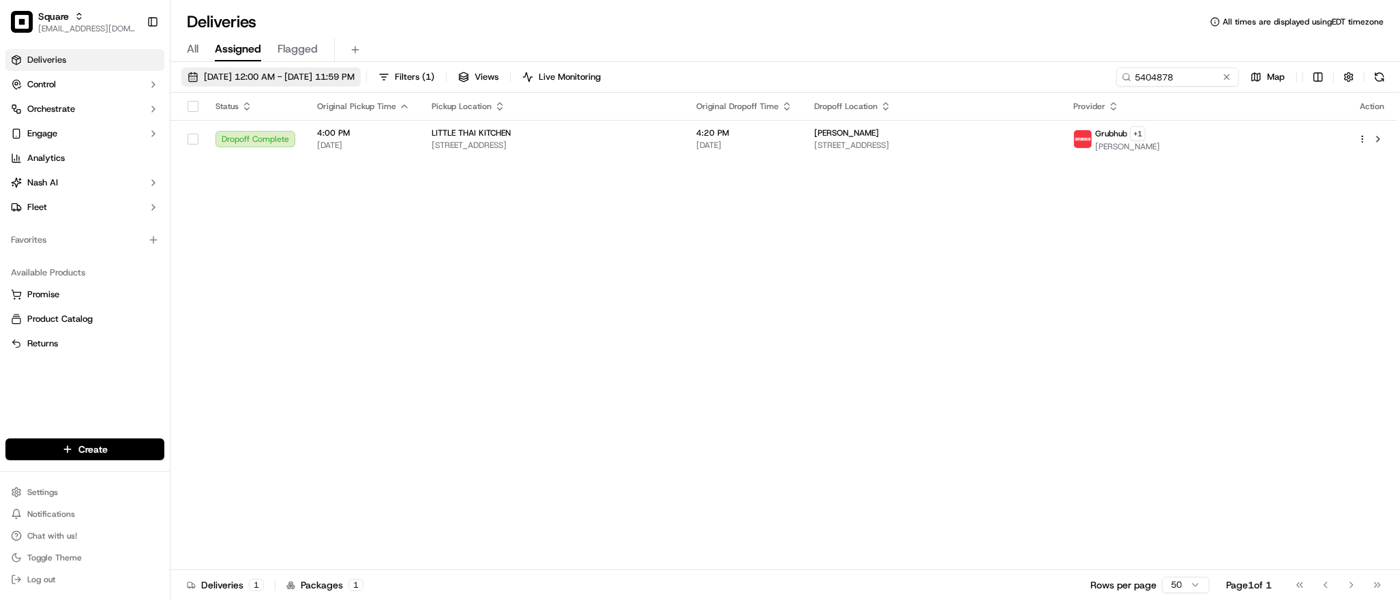
click at [254, 79] on span "09/16/2025 12:00 AM - 09/16/2025 11:59 PM" at bounding box center [279, 77] width 151 height 12
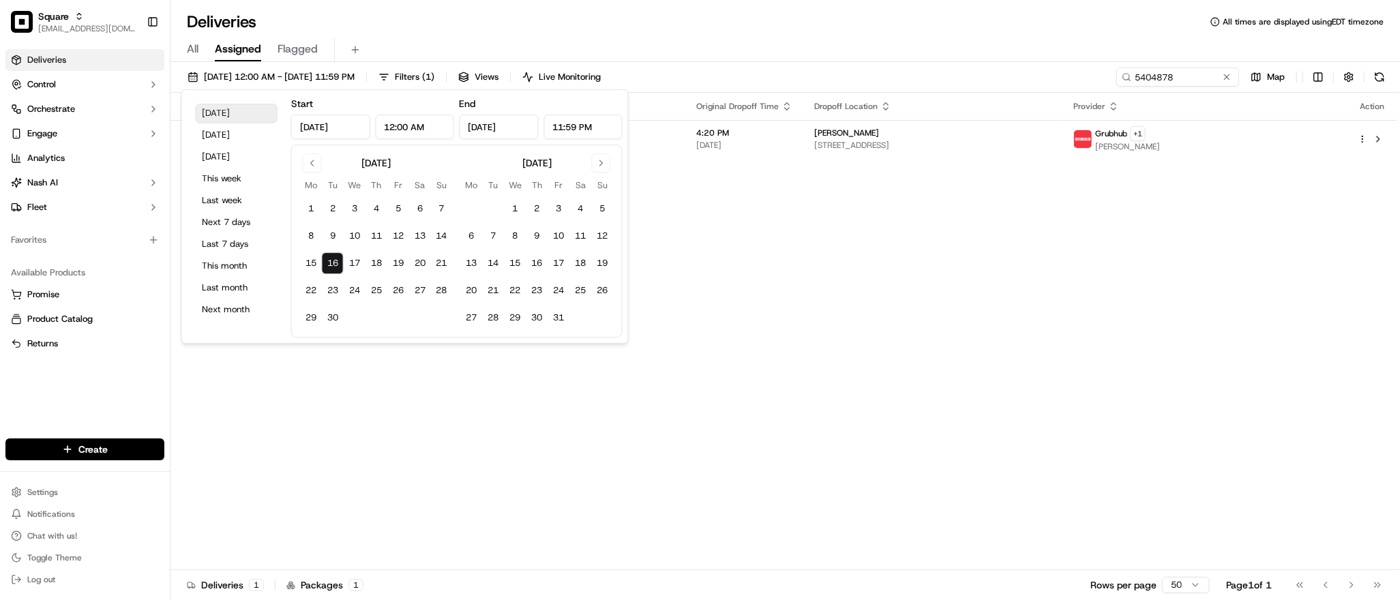
click at [231, 116] on button "Today" at bounding box center [237, 113] width 82 height 19
click at [822, 300] on div "Status Original Pickup Time Pickup Location Original Dropoff Time Dropoff Locat…" at bounding box center [783, 331] width 1227 height 477
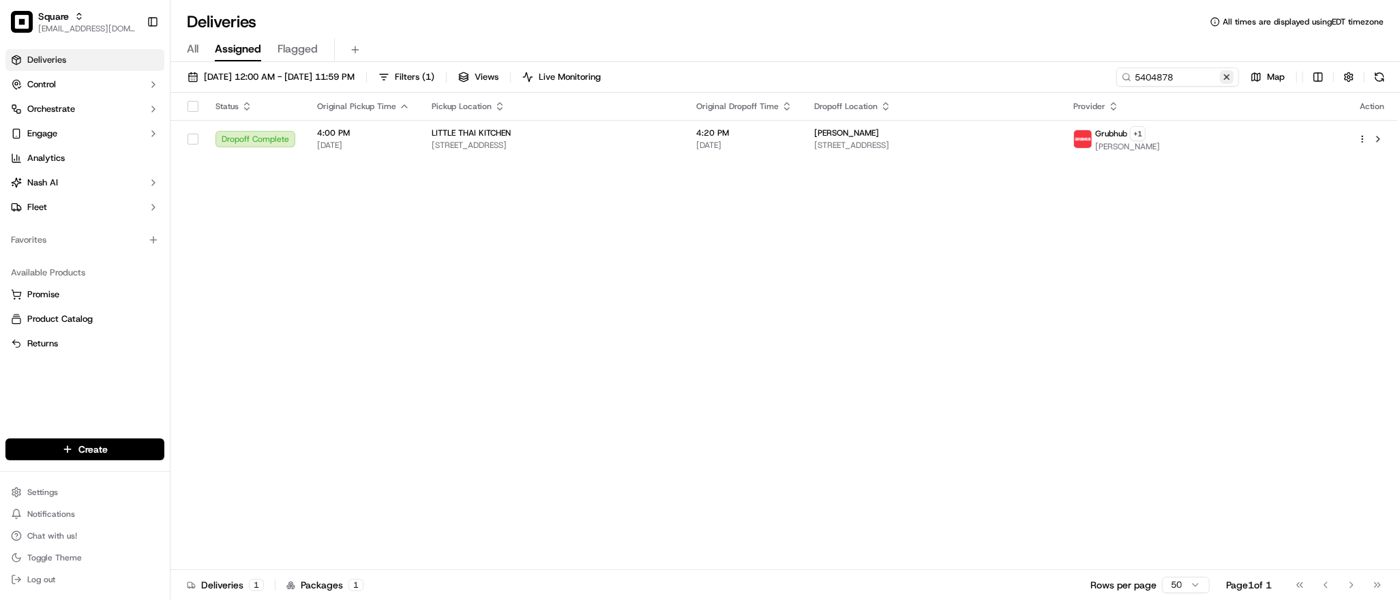
click at [1228, 77] on button at bounding box center [1227, 77] width 14 height 14
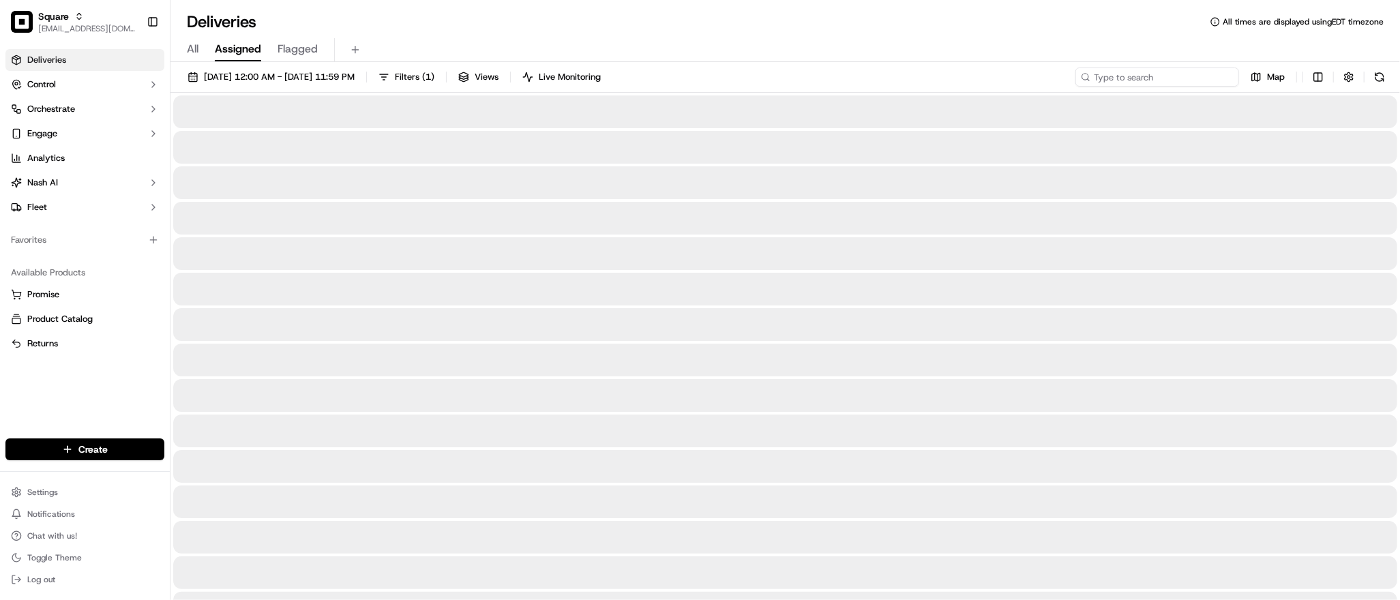
click at [1210, 77] on input at bounding box center [1157, 77] width 164 height 19
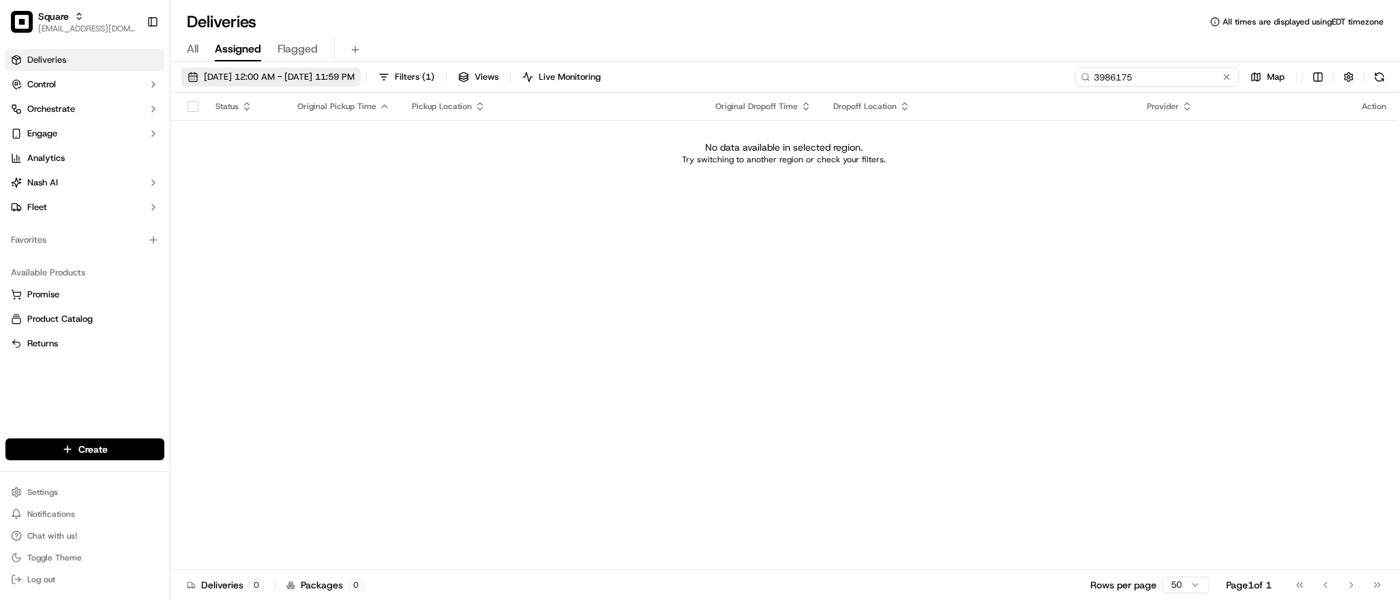
type input "3986175"
click at [241, 72] on span "09/16/2025 12:00 AM - 09/16/2025 11:59 PM" at bounding box center [279, 77] width 151 height 12
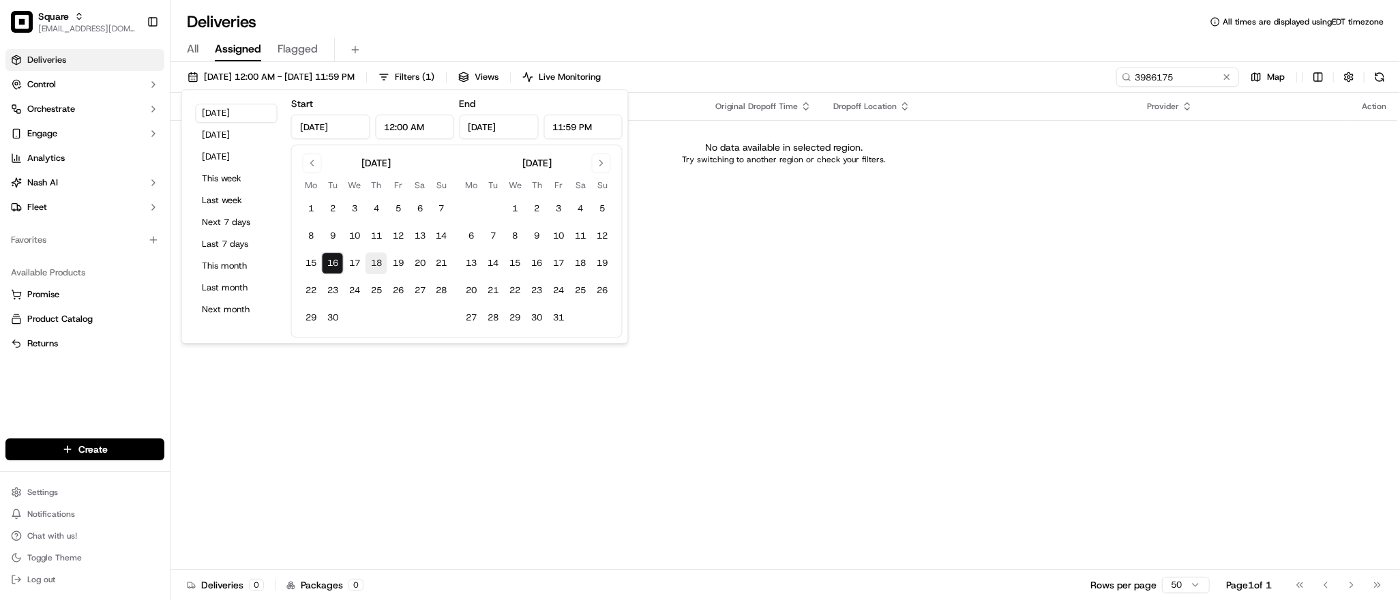
click at [375, 263] on button "18" at bounding box center [377, 263] width 22 height 22
type input "Sep 18, 2025"
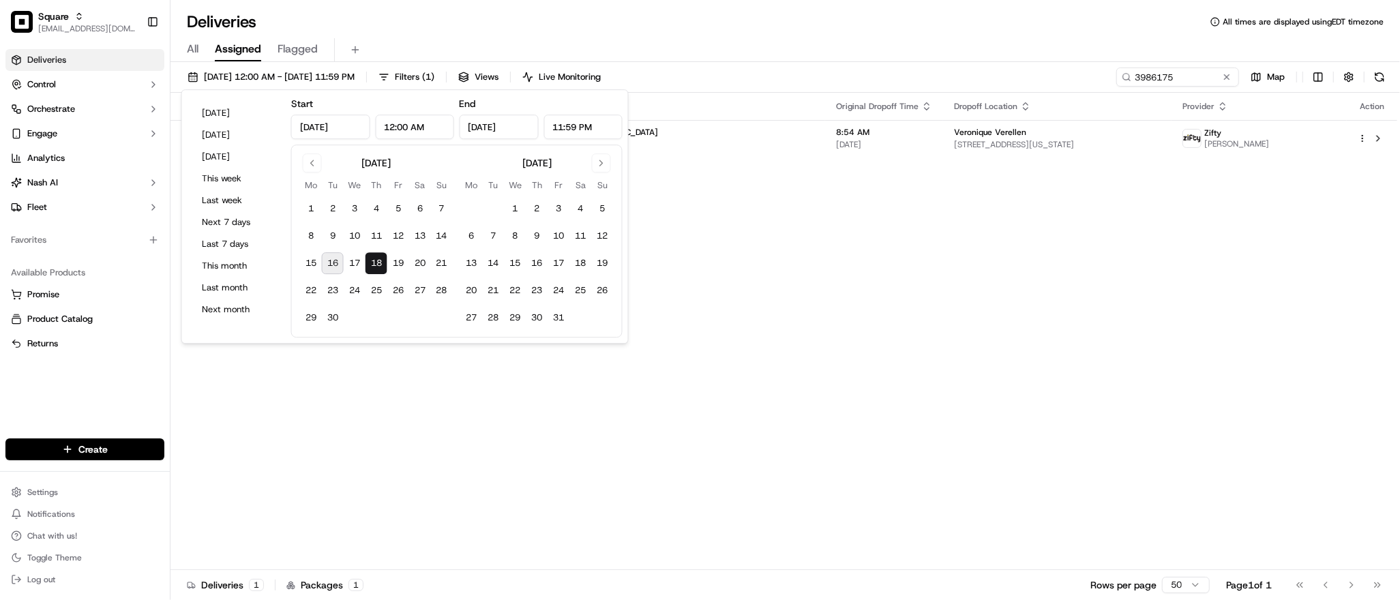
click at [819, 211] on div "Status Original Pickup Time Pickup Location Original Dropoff Time Dropoff Locat…" at bounding box center [783, 331] width 1227 height 477
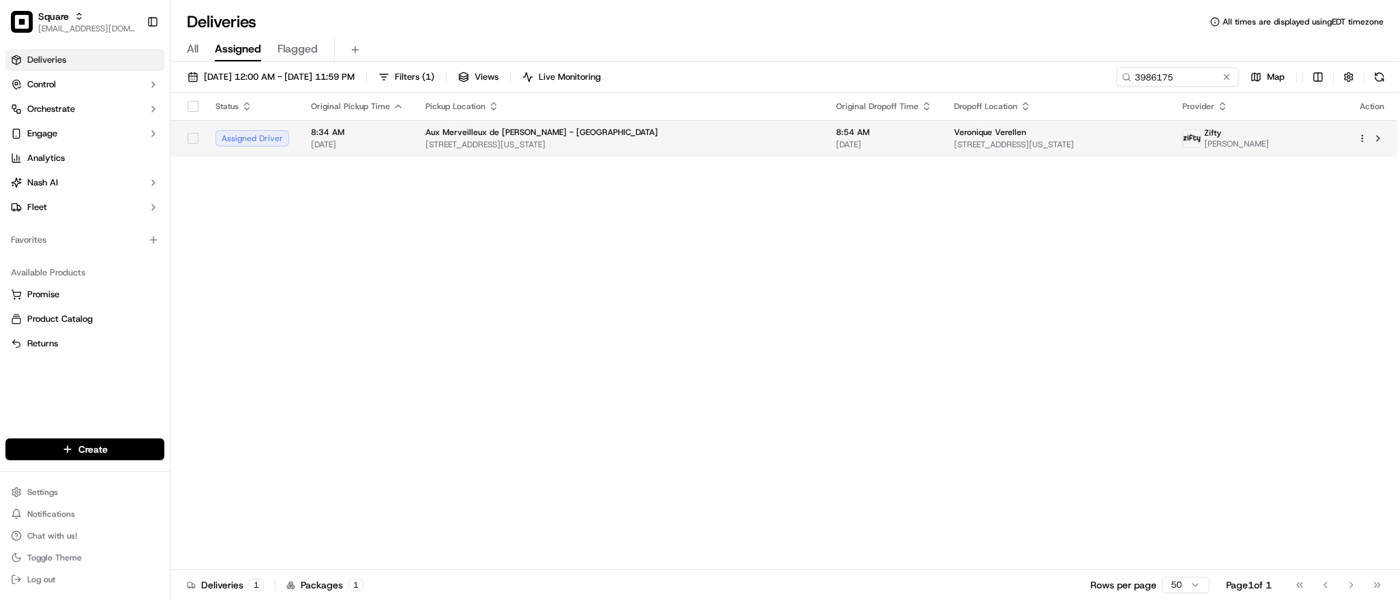
click at [943, 137] on td "Veronique Verellen 200 Lexington Ave Suite 801, New York, NY 10016, USA" at bounding box center [1057, 138] width 229 height 37
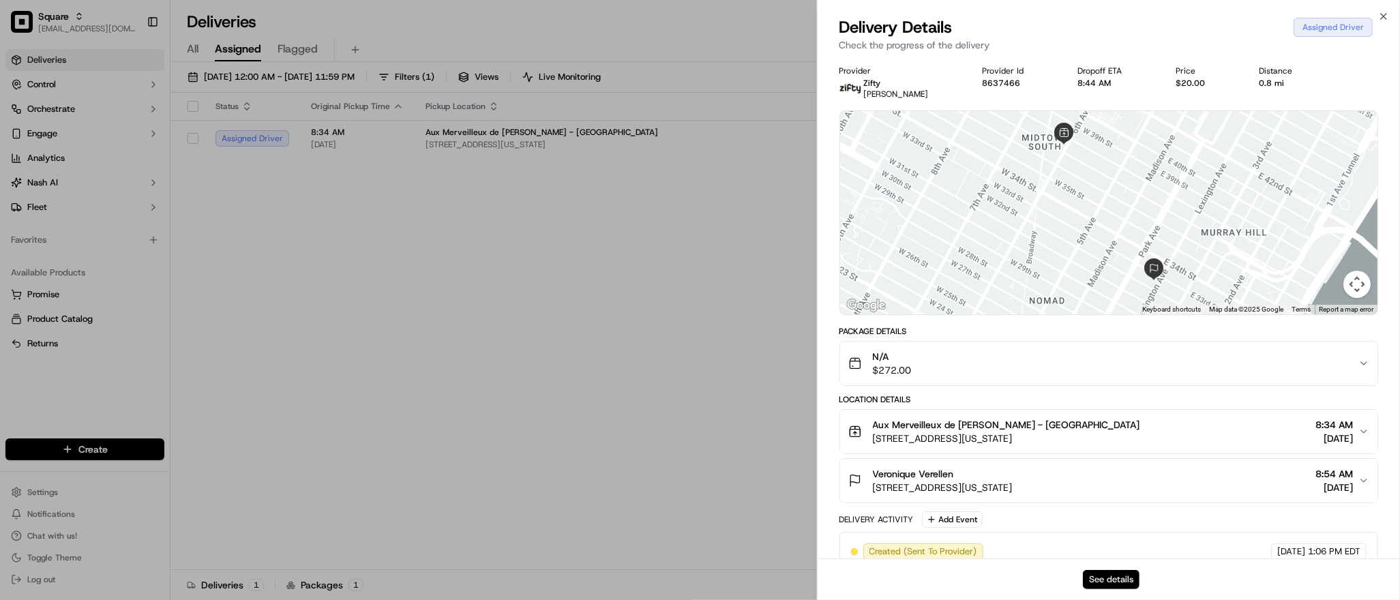
click at [1100, 570] on button "See details" at bounding box center [1111, 579] width 57 height 19
click at [1090, 576] on button "See details" at bounding box center [1111, 579] width 57 height 19
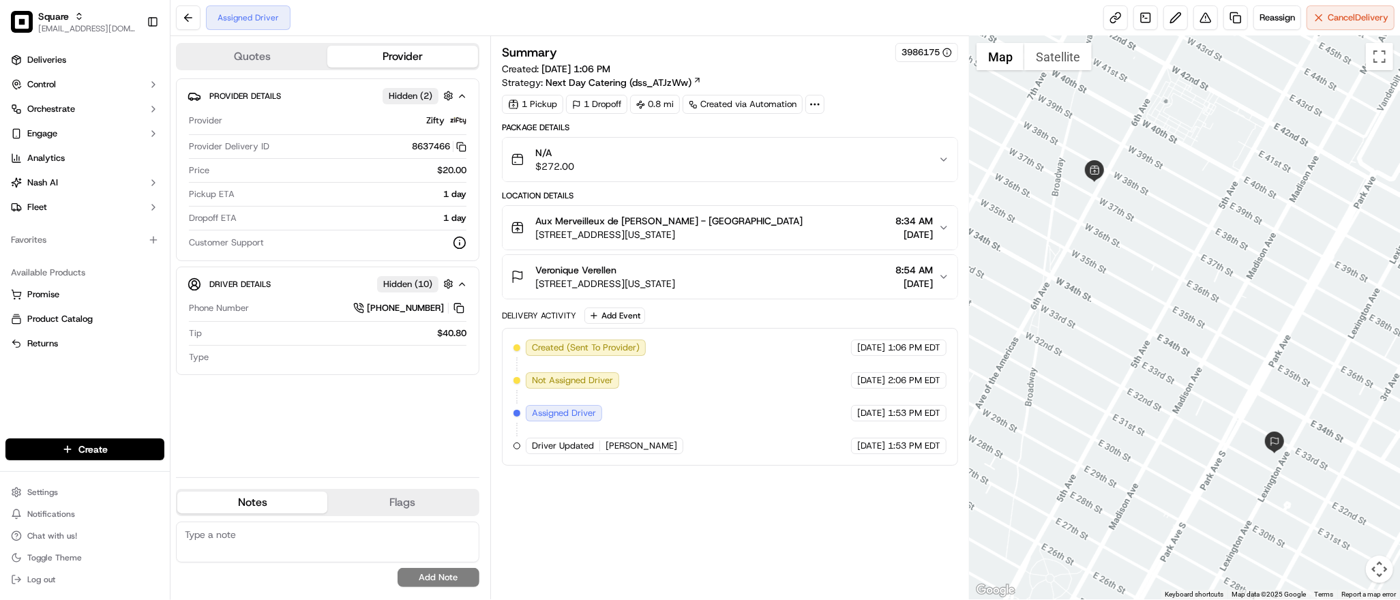
click at [1144, 361] on div at bounding box center [1185, 317] width 430 height 563
click at [861, 263] on div "[PERSON_NAME] [STREET_ADDRESS][US_STATE] 8:54 AM [DATE]" at bounding box center [725, 276] width 428 height 27
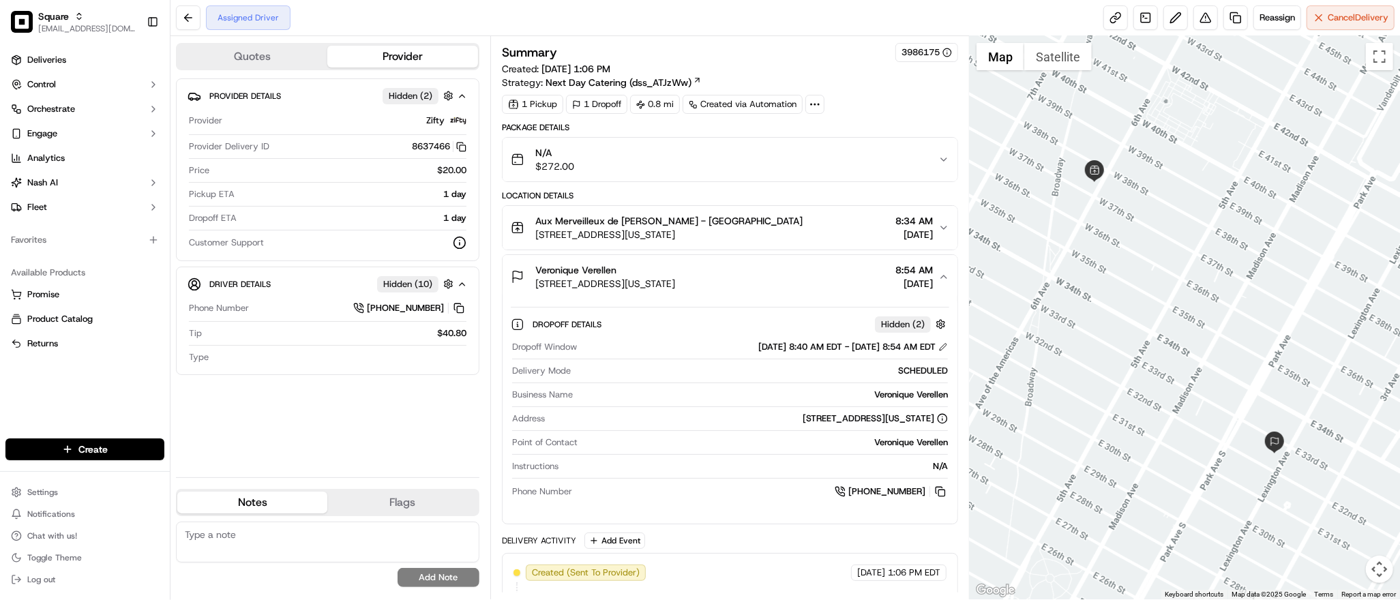
click at [913, 102] on div "1 Pickup 1 Dropoff 0.8 mi Created via Automation" at bounding box center [730, 104] width 456 height 19
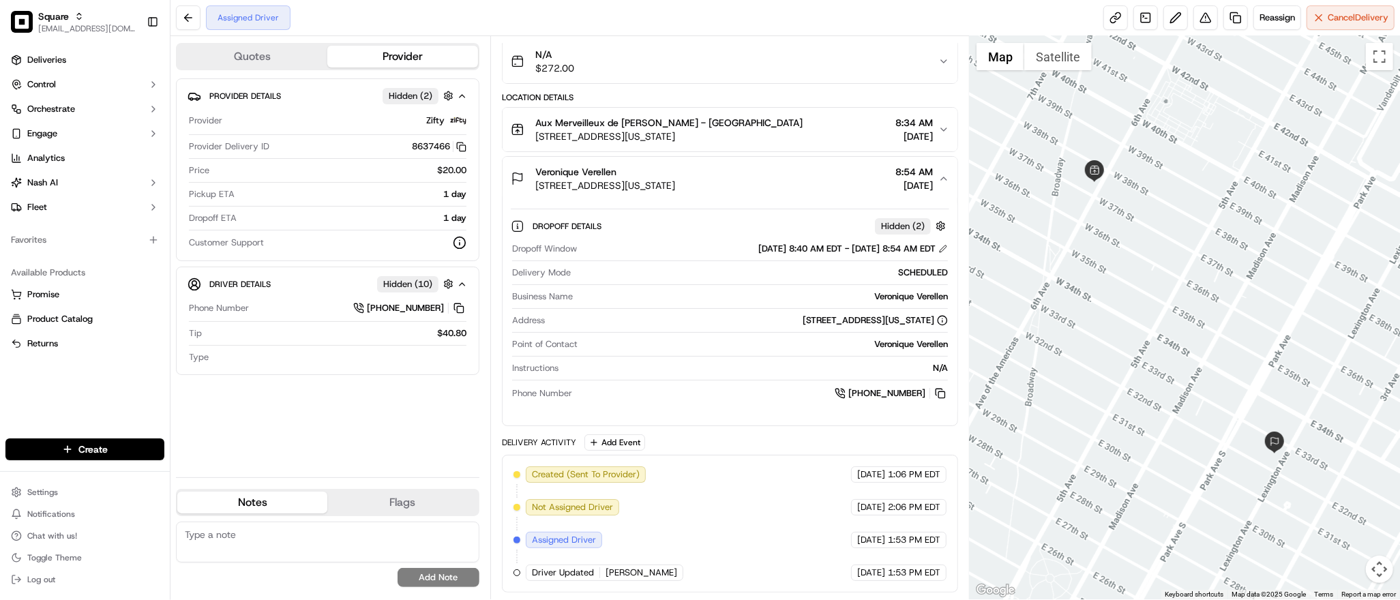
click at [1193, 147] on div at bounding box center [1185, 317] width 430 height 563
click at [1141, 372] on div at bounding box center [1185, 317] width 430 height 563
click at [693, 271] on div "SCHEDULED" at bounding box center [762, 273] width 372 height 12
click at [1348, 23] on span "Cancel Delivery" at bounding box center [1358, 18] width 61 height 12
click at [1231, 25] on link at bounding box center [1235, 17] width 25 height 25
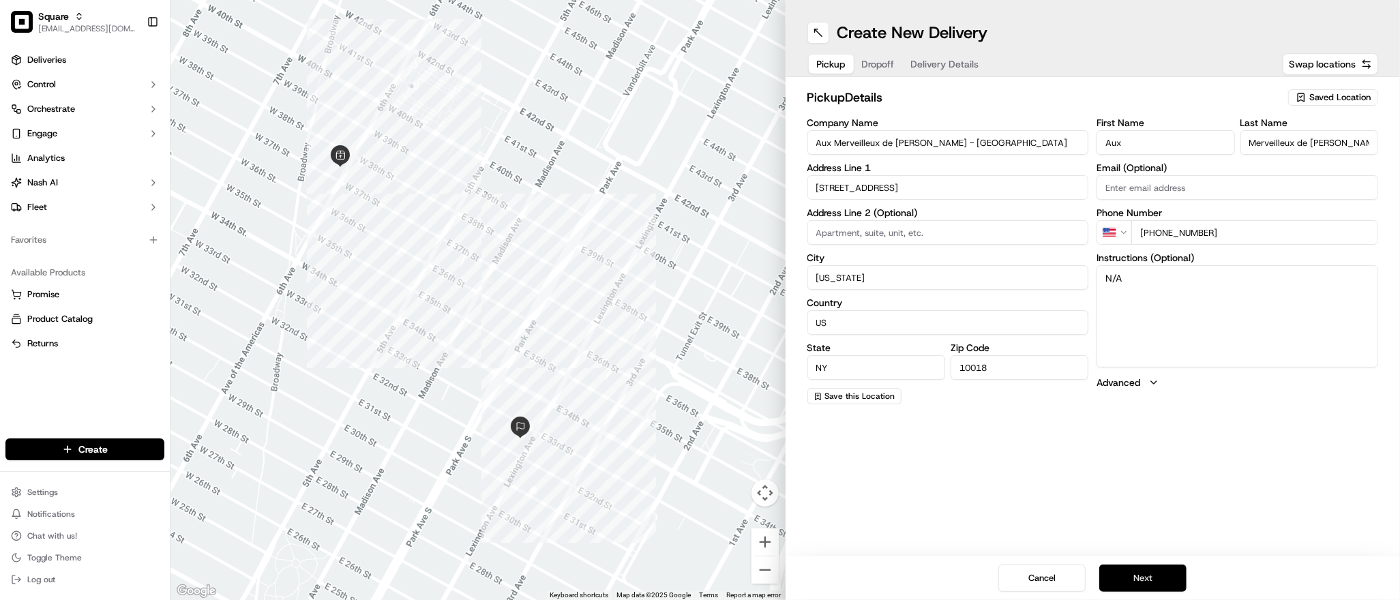
click at [1143, 575] on button "Next" at bounding box center [1142, 578] width 87 height 27
click at [1133, 314] on textarea "N/A" at bounding box center [1238, 316] width 282 height 102
type textarea "N"
paste textarea "Call Sarah upon arrival at the dock: 646-866-1511 Deliver it to the loading doc…"
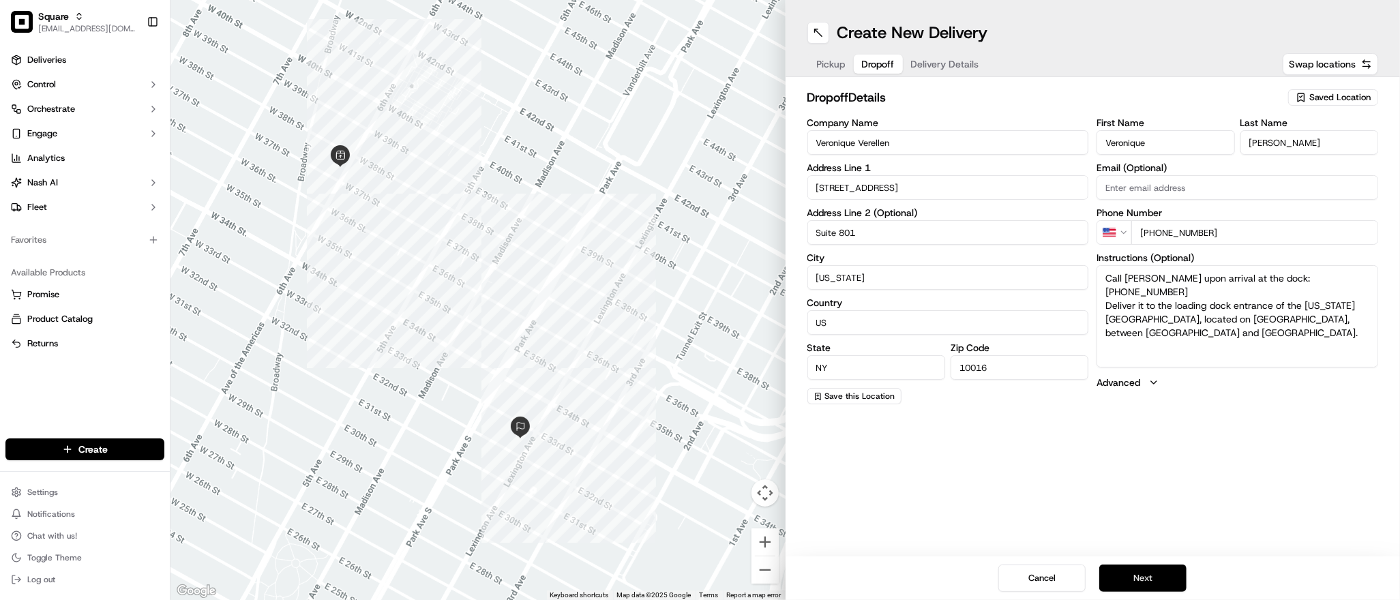
type textarea "Call Sarah upon arrival at the dock: 646-866-1511 Deliver it to the loading doc…"
click at [1149, 574] on button "Next" at bounding box center [1142, 578] width 87 height 27
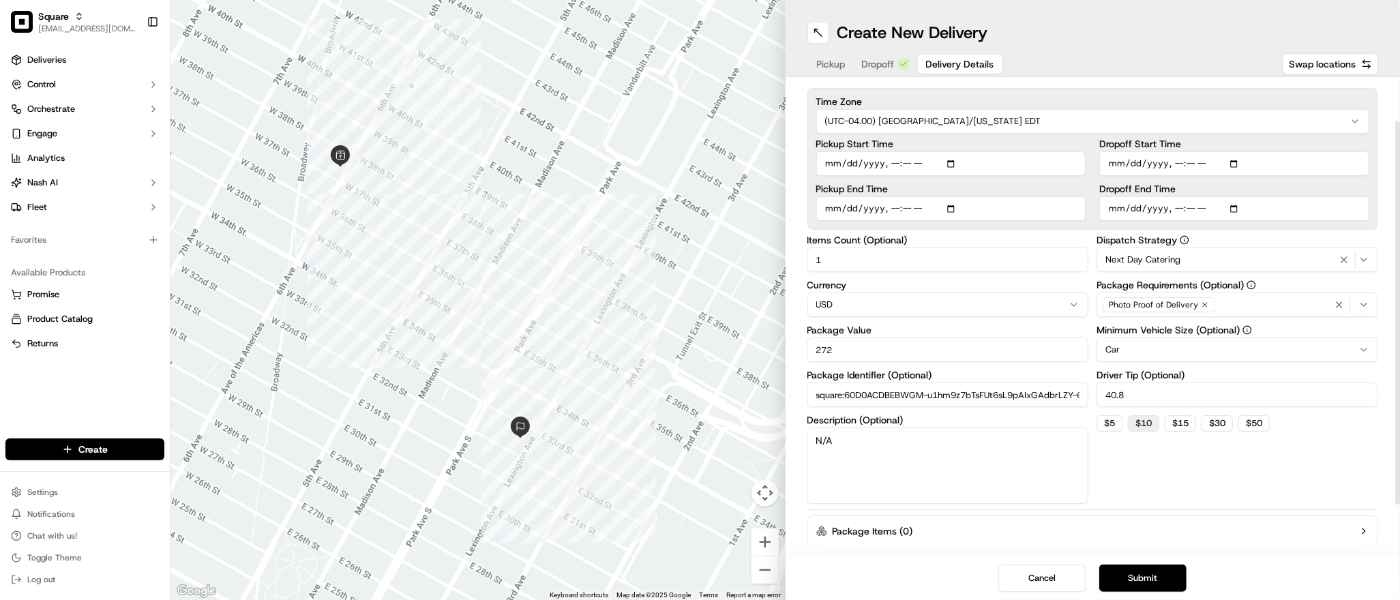
scroll to position [52, 0]
click at [1148, 584] on button "Submit" at bounding box center [1142, 578] width 87 height 27
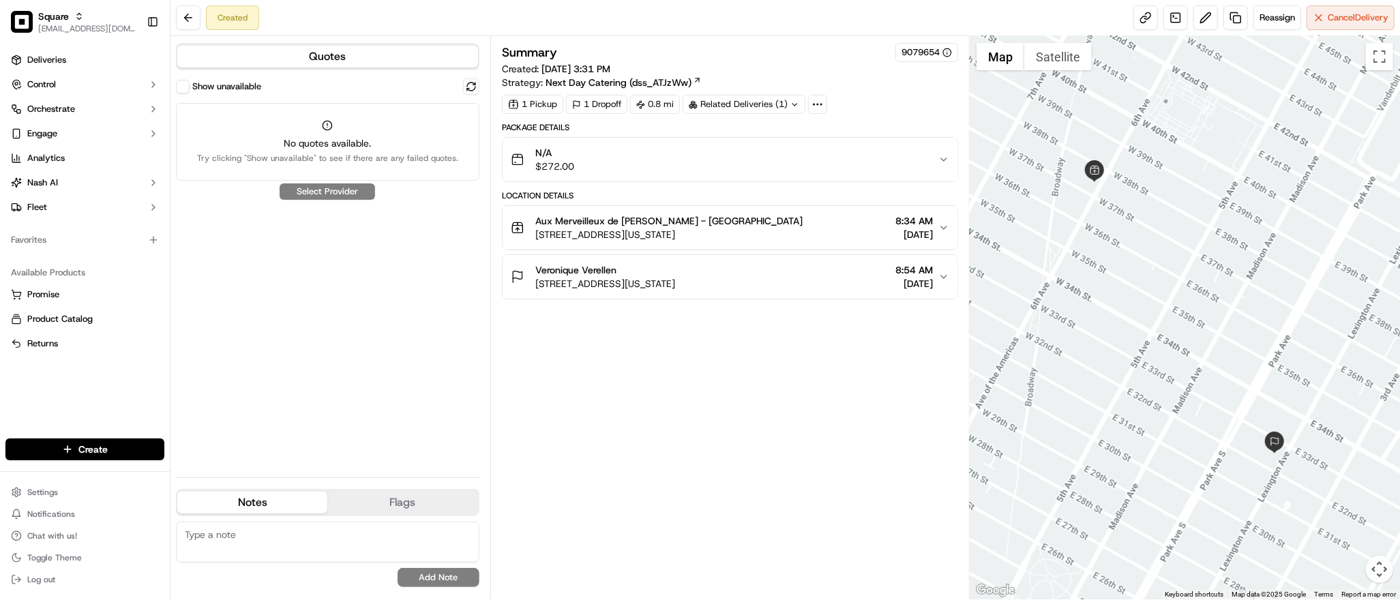
click at [788, 269] on div "Veronique Verellen 200 Lexington Ave Suite 801, New York, NY 10016, USA 8:54 AM…" at bounding box center [725, 276] width 428 height 27
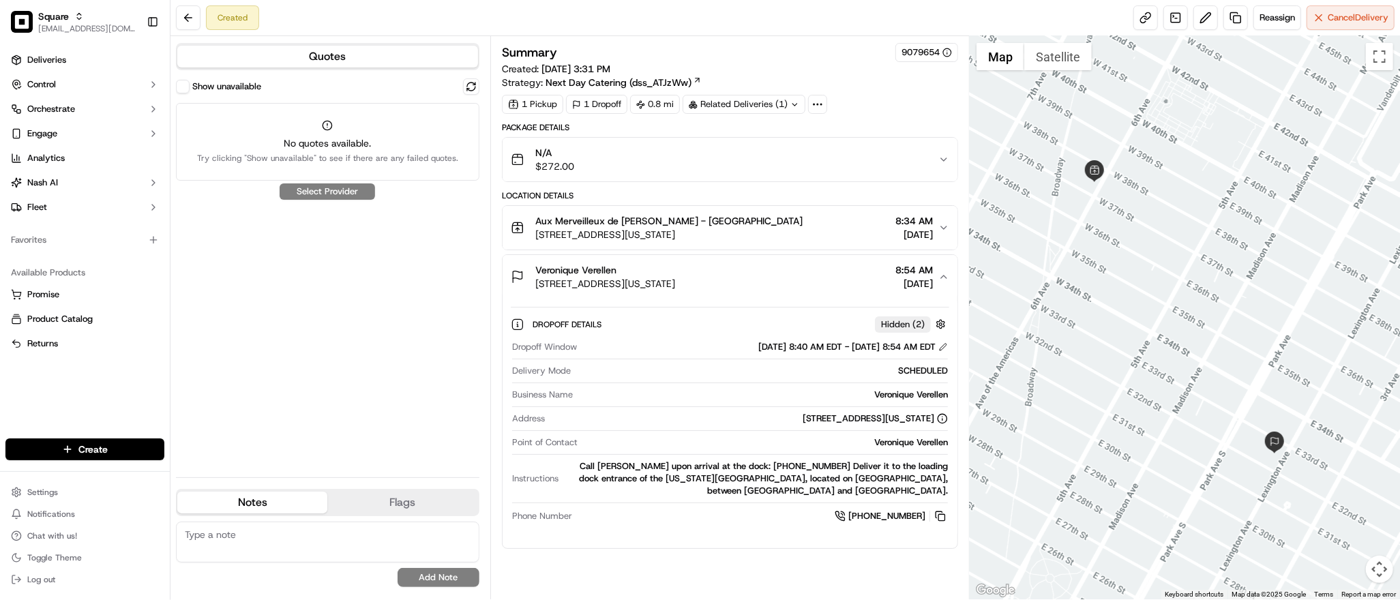
click at [788, 269] on div "Veronique Verellen 200 Lexington Ave Suite 801, New York, NY 10016, USA 8:54 AM…" at bounding box center [725, 276] width 428 height 27
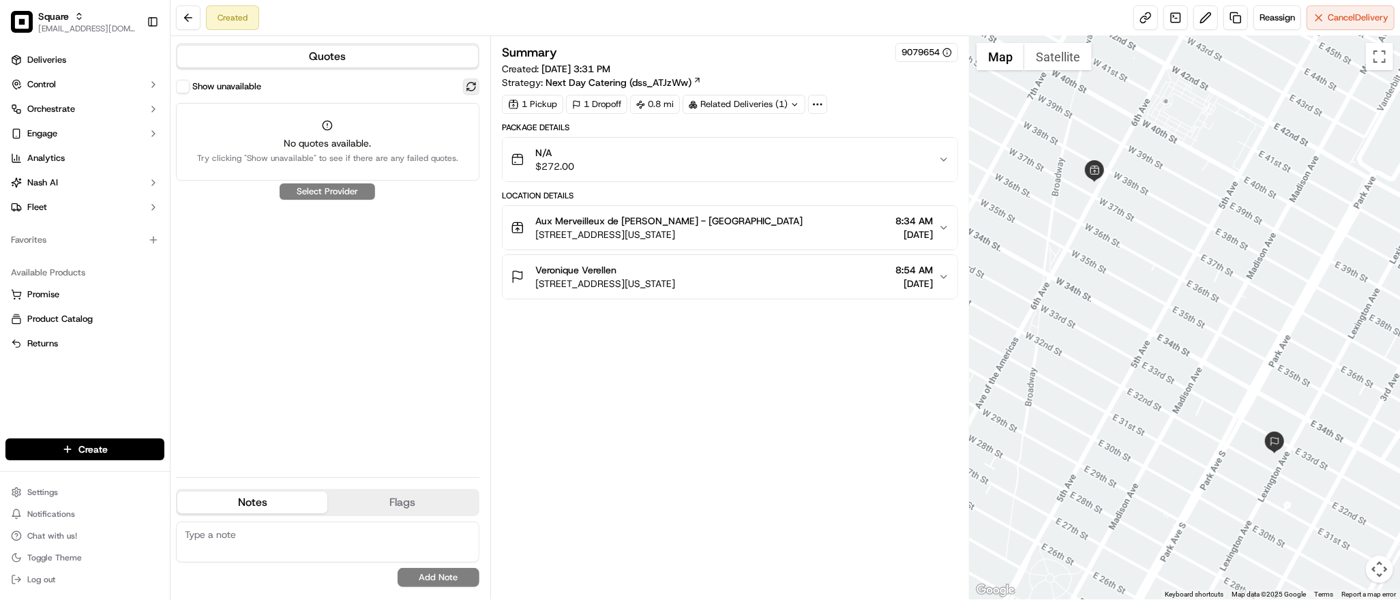
click at [468, 85] on button at bounding box center [471, 86] width 16 height 16
click at [466, 81] on button at bounding box center [471, 86] width 16 height 16
click at [466, 89] on button at bounding box center [471, 86] width 16 height 16
click at [280, 541] on textarea at bounding box center [327, 542] width 303 height 41
paste textarea "**Caller Information: Merchant **Reason for Call: cx requested to add a deliver…"
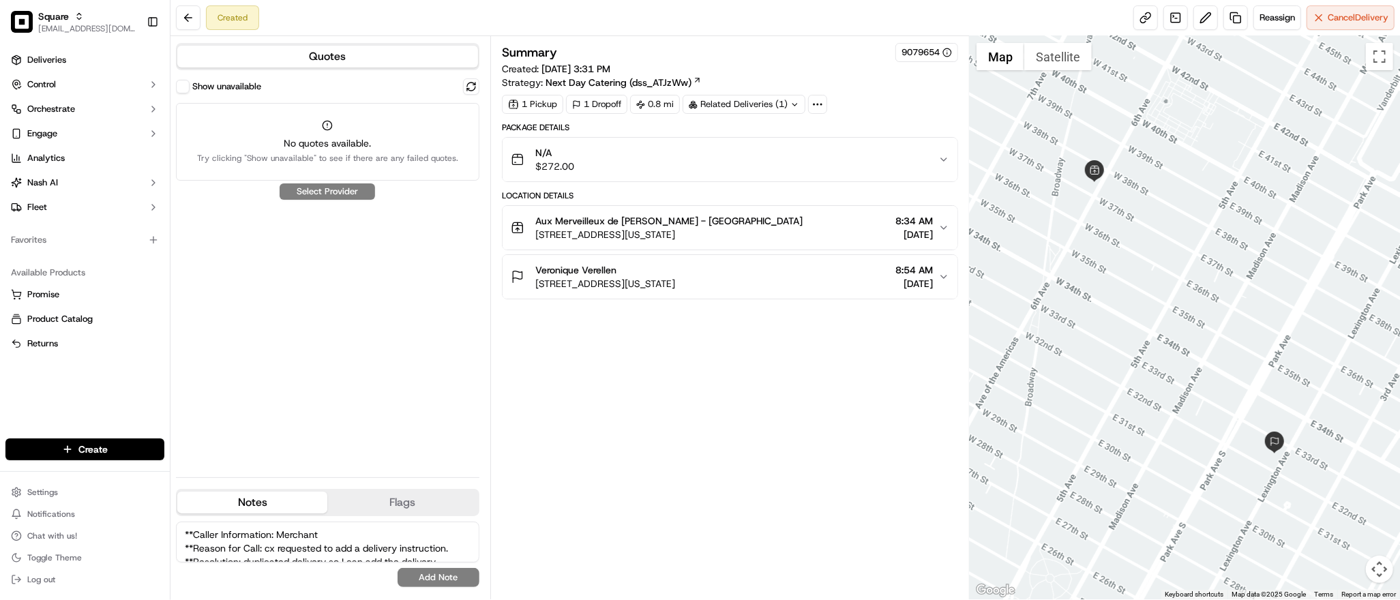
scroll to position [33, 0]
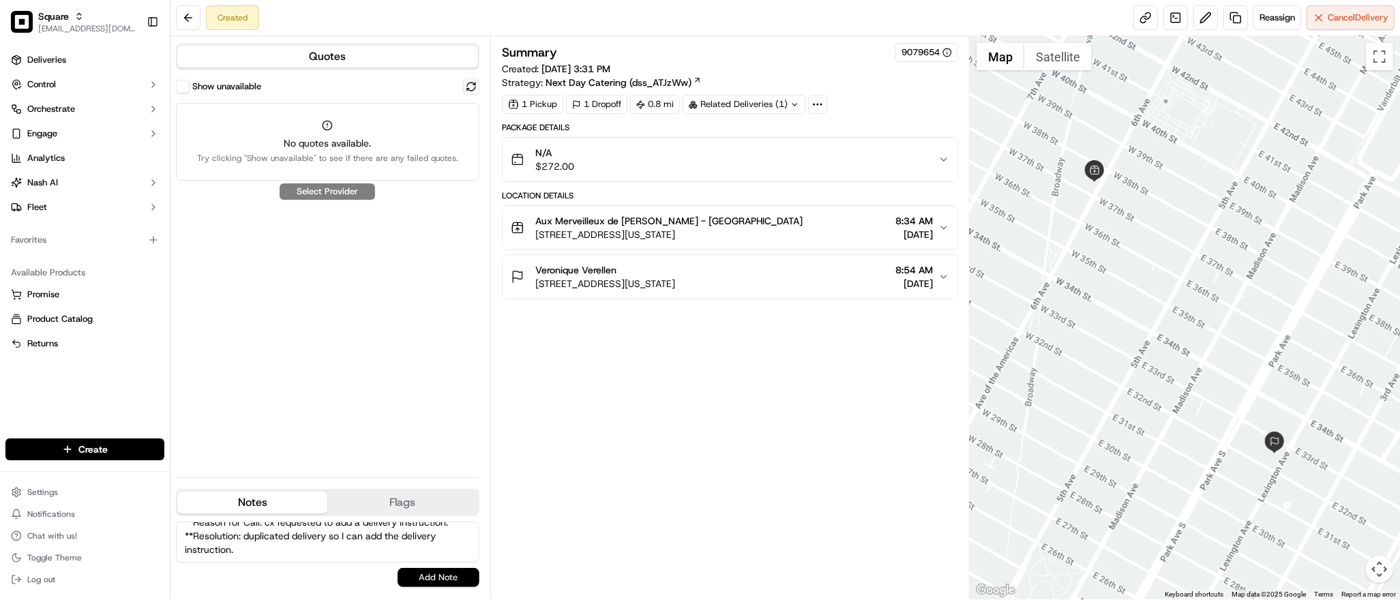
type textarea "**Caller Information: Merchant **Reason for Call: cx requested to add a deliver…"
click at [430, 574] on button "Add Note" at bounding box center [439, 577] width 82 height 19
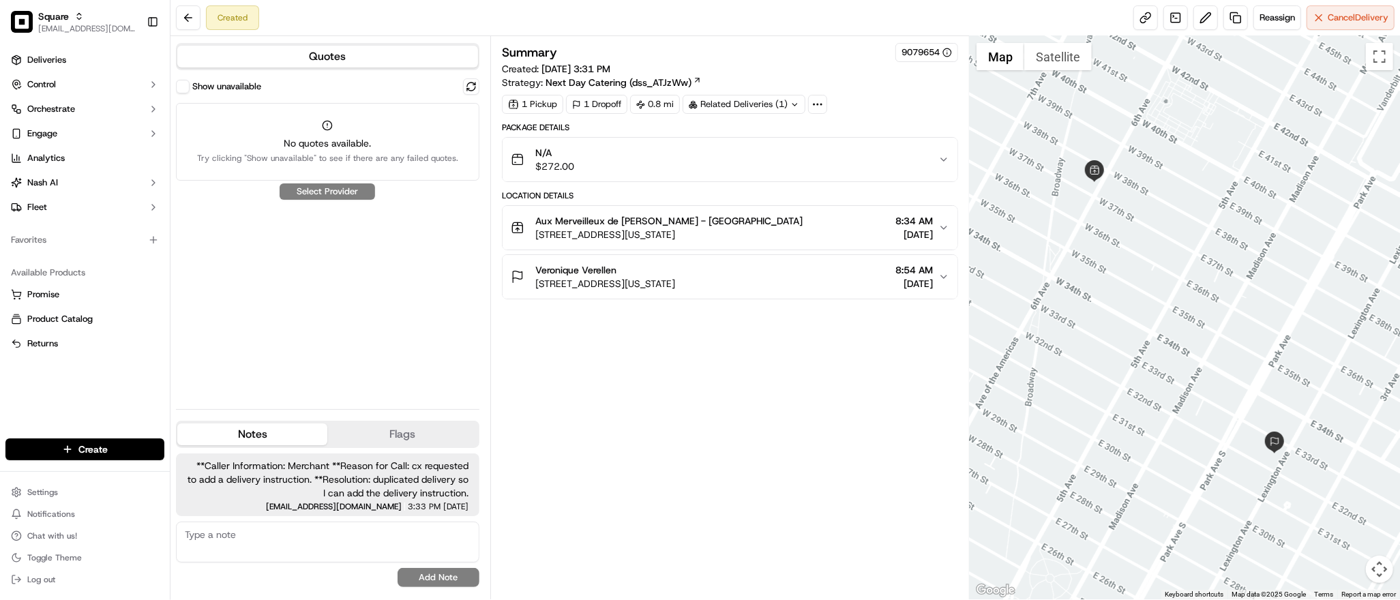
click at [181, 85] on button "Show unavailable" at bounding box center [183, 87] width 14 height 14
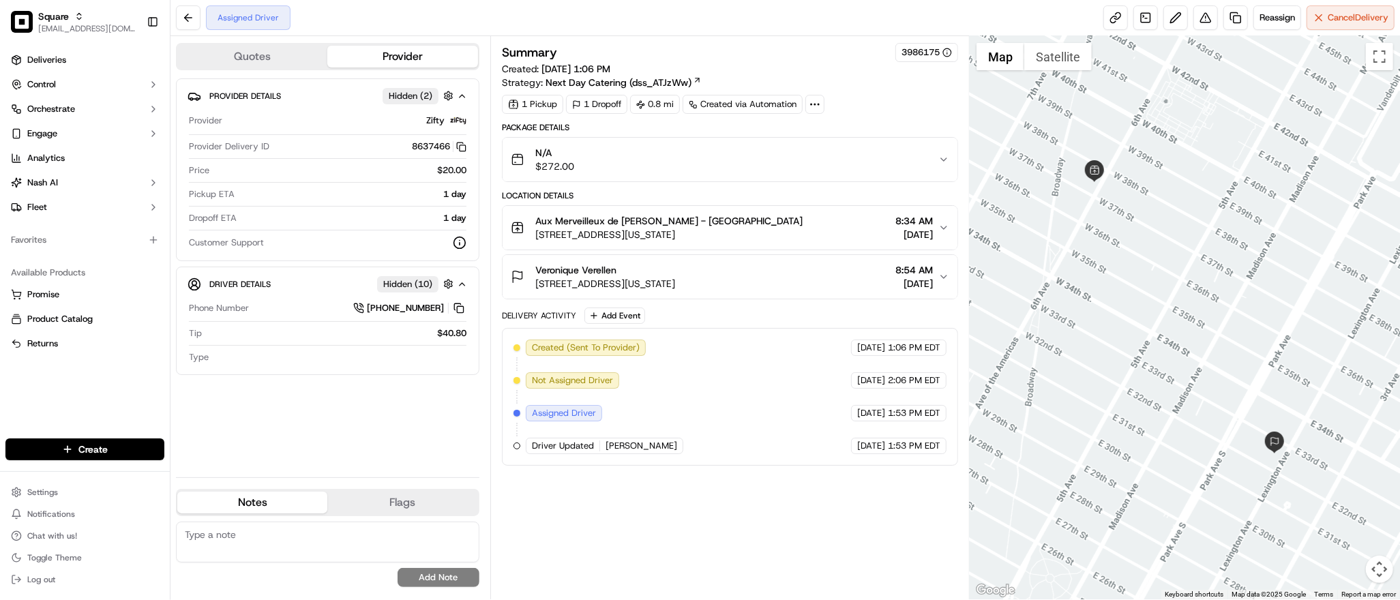
click at [1177, 336] on div at bounding box center [1185, 317] width 430 height 563
click at [893, 153] on div "N/A $272.00" at bounding box center [725, 159] width 428 height 27
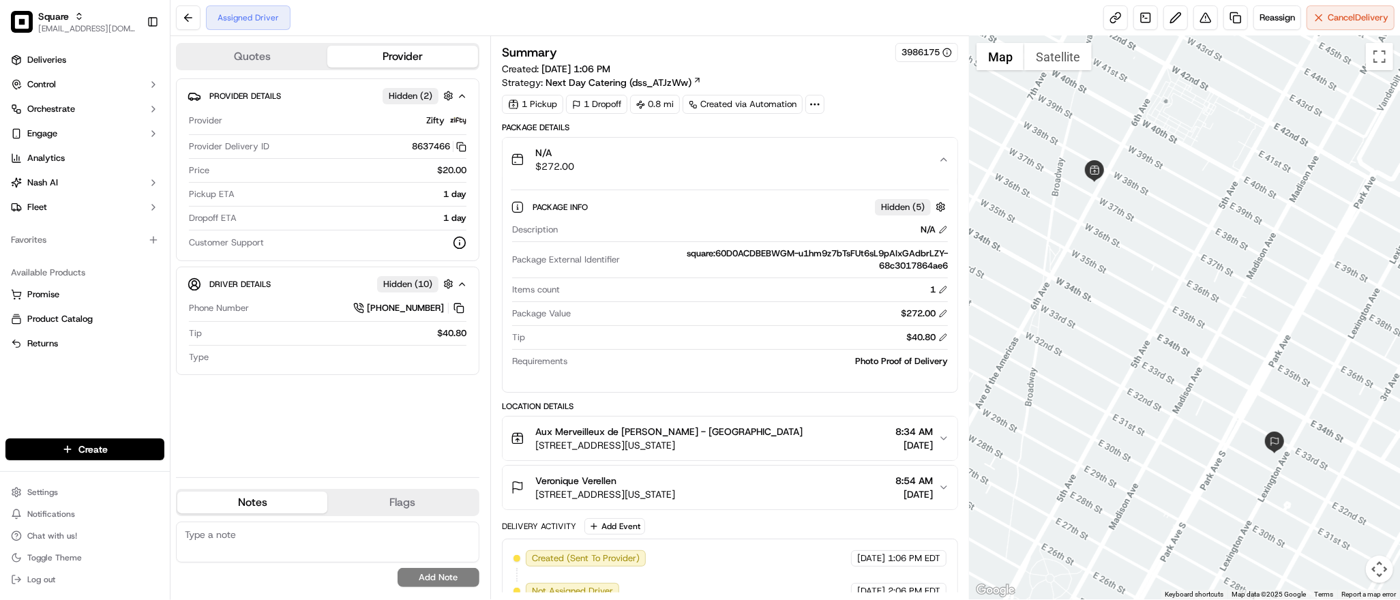
click at [871, 256] on div "square:60D0ACDBEBWGM-u1hm9z7bTsFUt6sL9pAIxGAdbrLZY-68c3017864ae6" at bounding box center [786, 260] width 323 height 25
click at [931, 168] on div "N/A $272.00" at bounding box center [725, 159] width 428 height 27
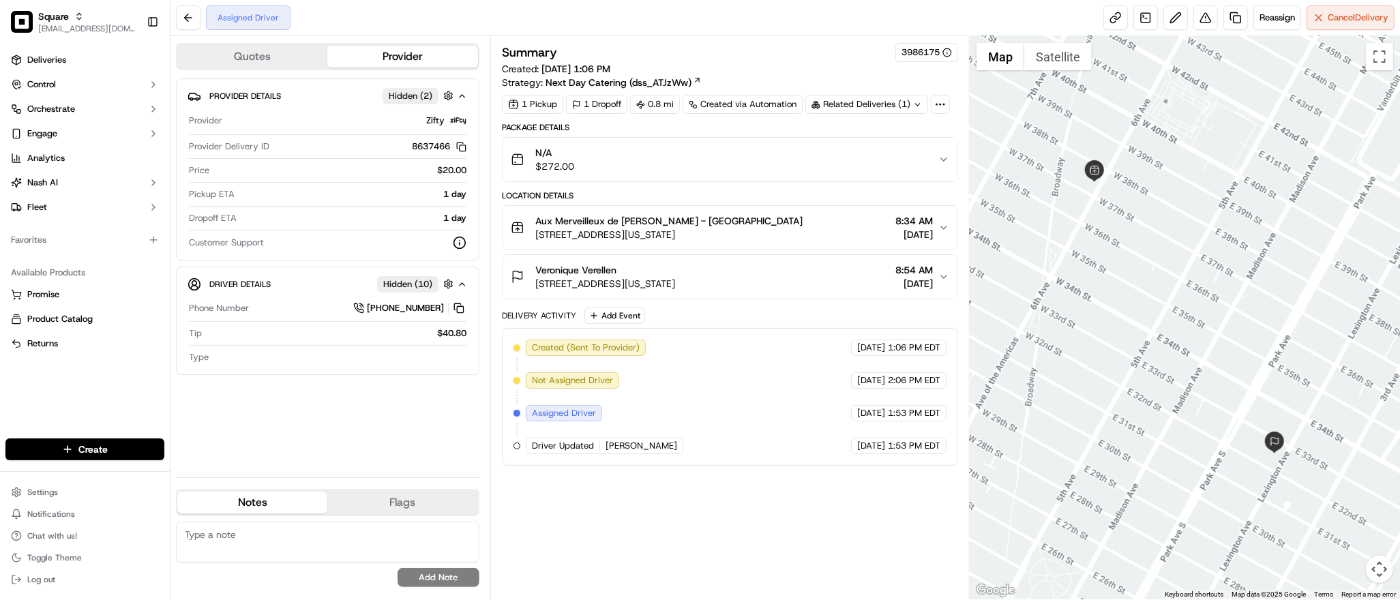
click at [925, 276] on span "8:54 AM" at bounding box center [914, 270] width 38 height 14
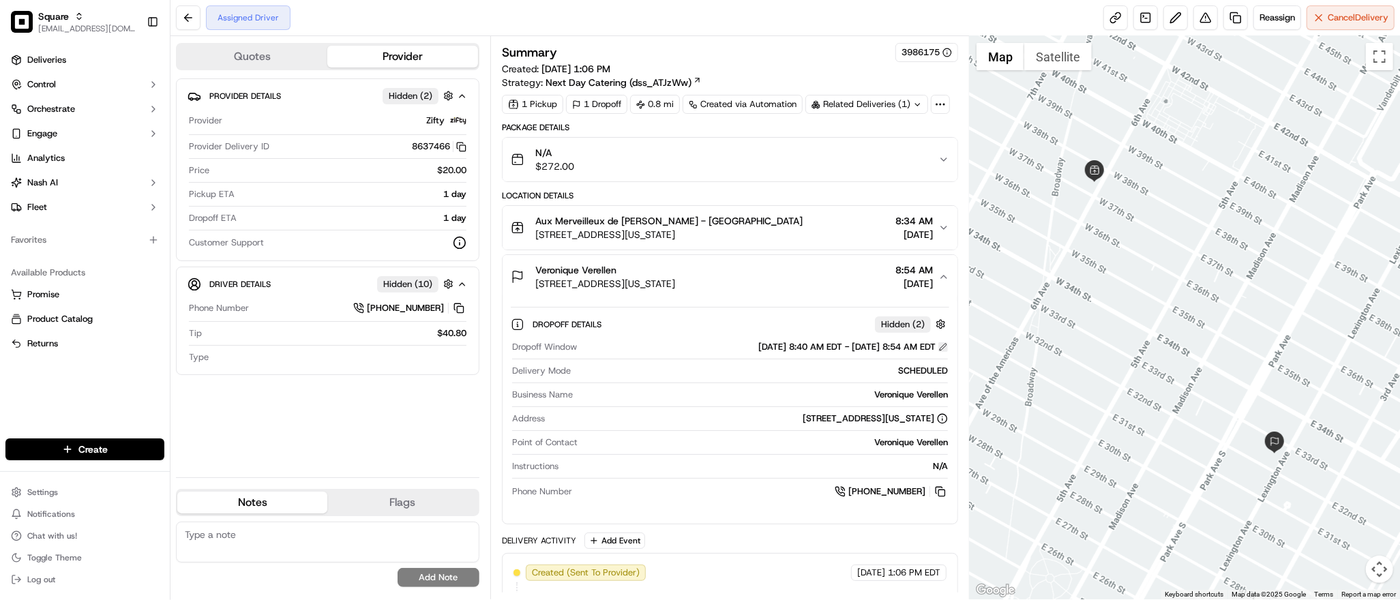
click at [940, 351] on button at bounding box center [943, 347] width 10 height 10
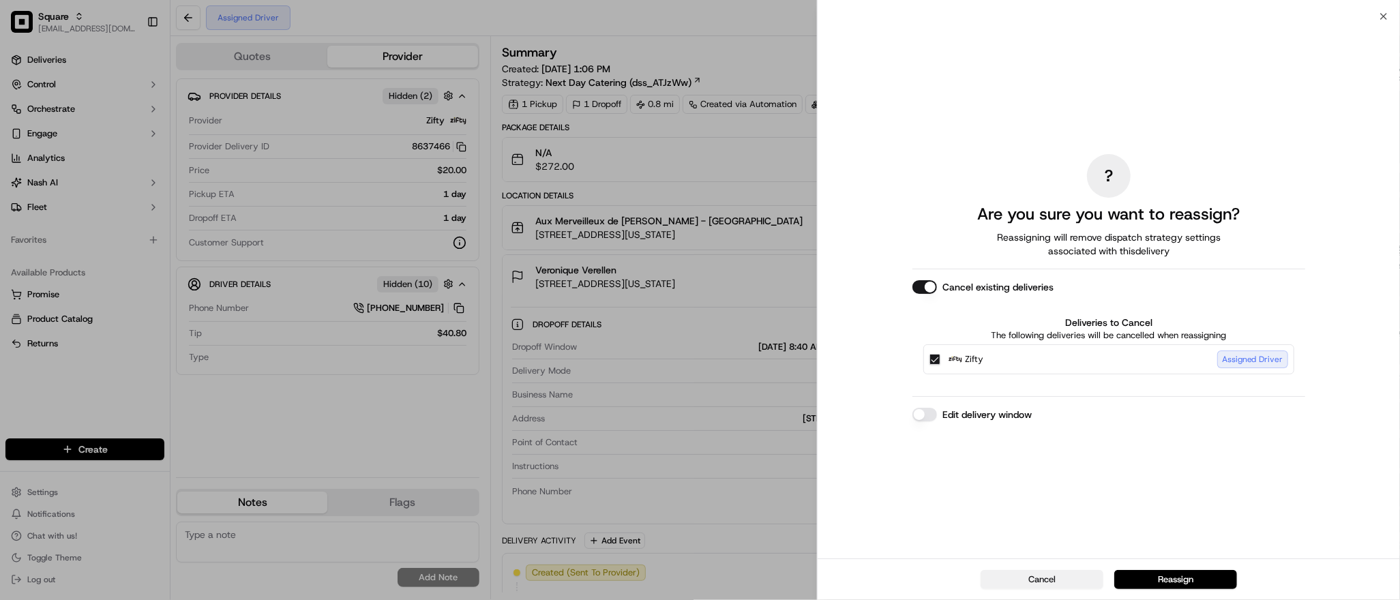
click at [1033, 576] on button "Cancel" at bounding box center [1042, 579] width 123 height 19
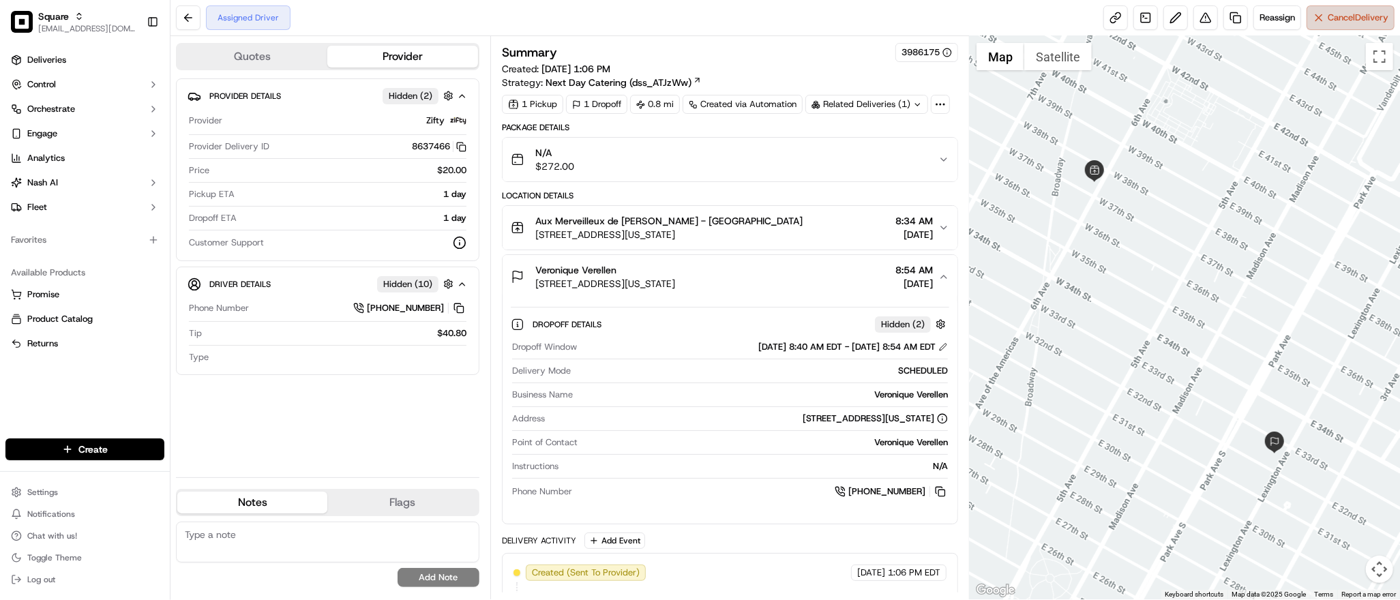
click at [1352, 27] on button "Cancel Delivery" at bounding box center [1351, 17] width 88 height 25
click at [323, 542] on textarea at bounding box center [327, 542] width 303 height 41
paste textarea "**Caller Information: Merchant **Reason for Call: cx requested to add a deliver…"
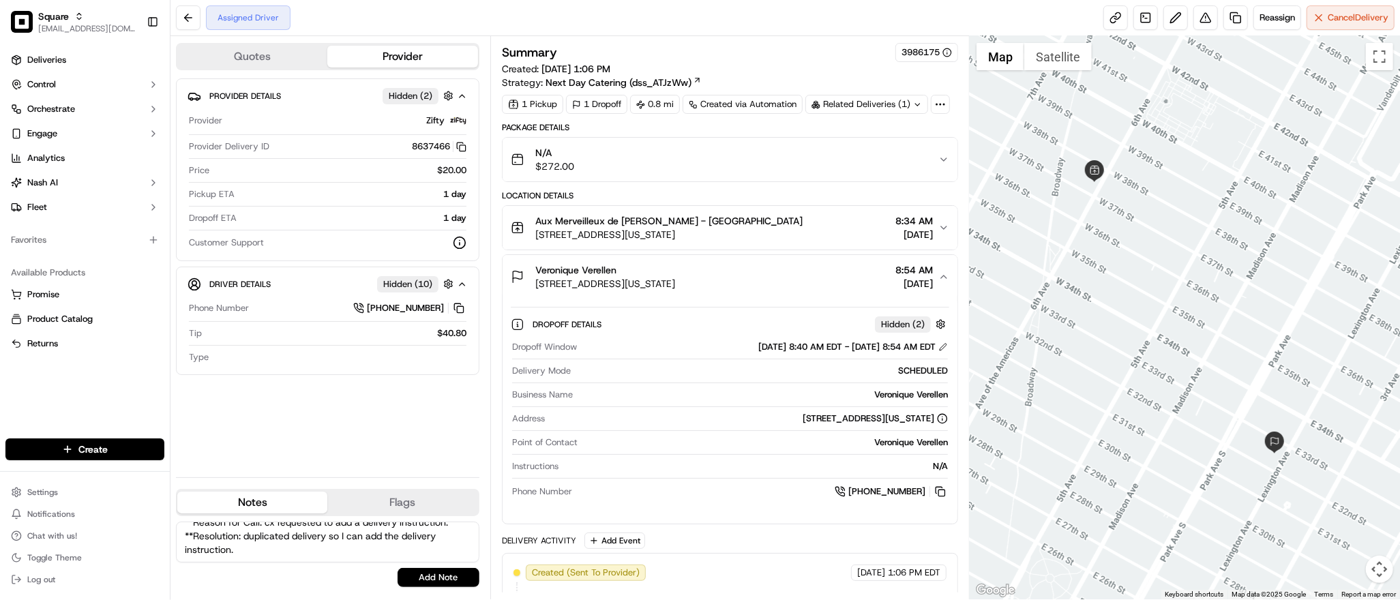
click at [243, 530] on textarea "**Caller Information: Merchant **Reason for Call: cx requested to add a deliver…" at bounding box center [327, 542] width 303 height 41
click at [433, 530] on textarea "**Caller Information: Merchant **Reason for Call: cx requested to add a deliver…" at bounding box center [327, 542] width 303 height 41
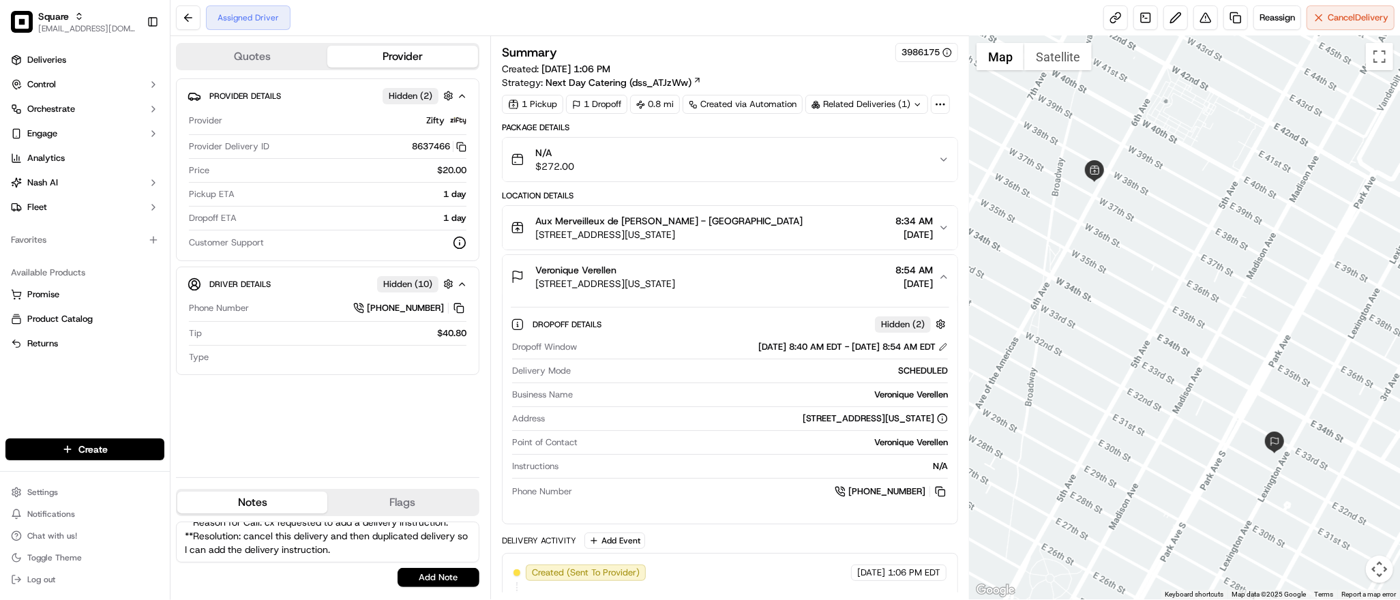
click at [432, 535] on textarea "**Caller Information: Merchant **Reason for Call: cx requested to add a deliver…" at bounding box center [327, 542] width 303 height 41
click at [435, 528] on textarea "**Caller Information: Merchant **Reason for Call: cx requested to add a deliver…" at bounding box center [327, 542] width 303 height 41
click at [435, 536] on textarea "**Caller Information: Merchant **Reason for Call: cx requested to add a deliver…" at bounding box center [327, 542] width 303 height 41
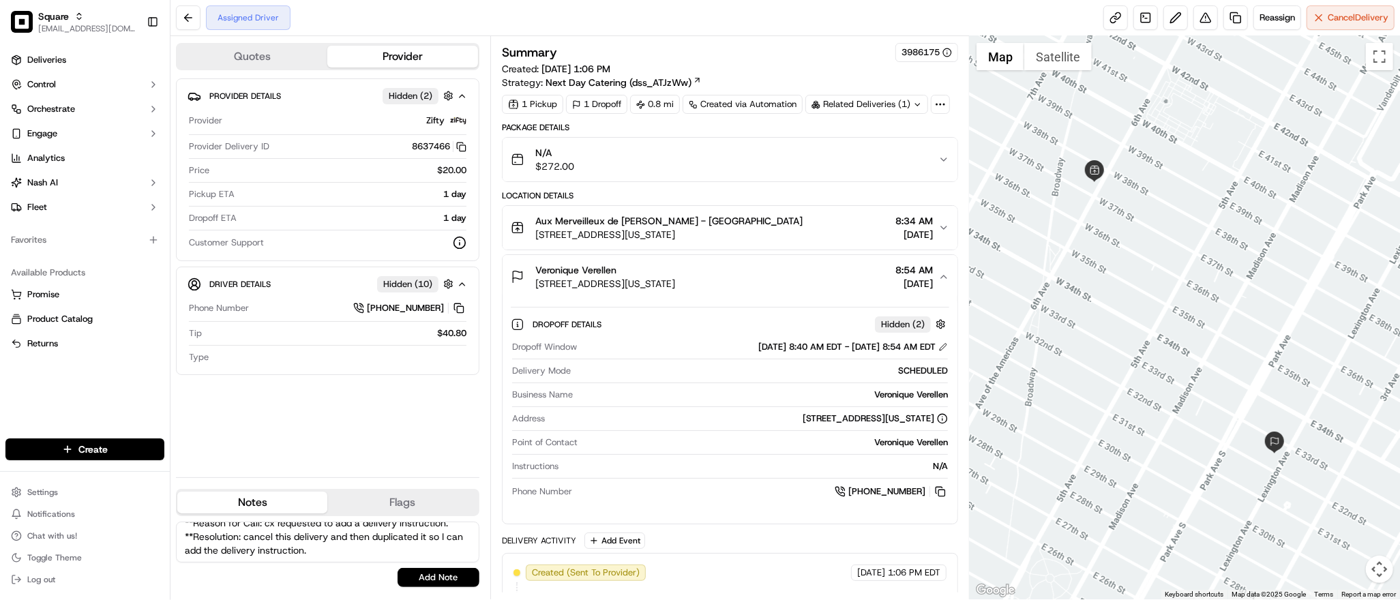
type textarea "**Caller Information: Merchant **Reason for Call: cx requested to add a deliver…"
click at [441, 571] on button "Add Note" at bounding box center [439, 577] width 82 height 19
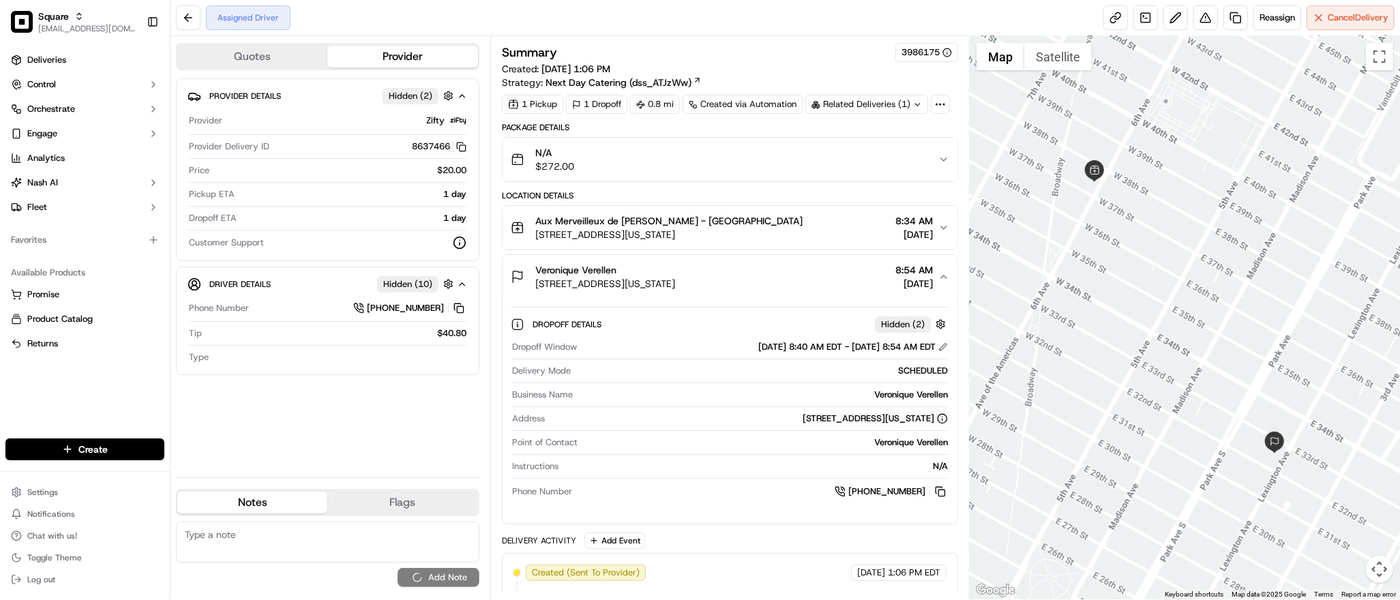
scroll to position [0, 0]
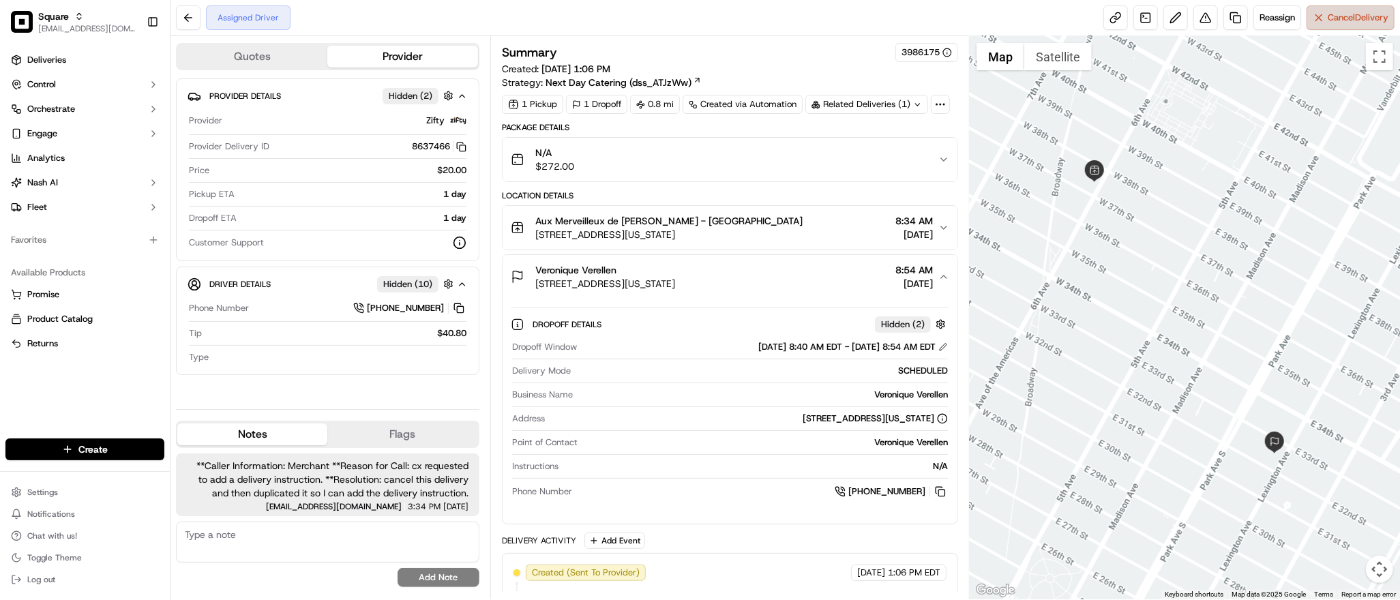
click at [1353, 12] on span "Cancel Delivery" at bounding box center [1358, 18] width 61 height 12
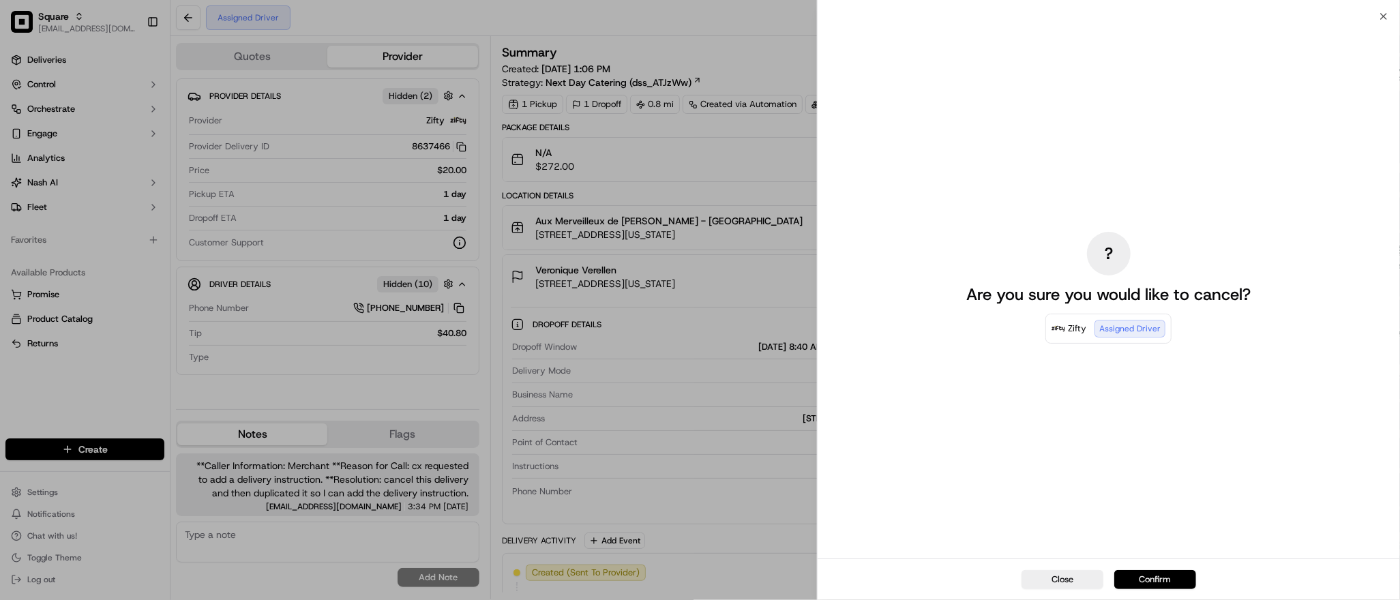
click at [1144, 573] on button "Confirm" at bounding box center [1155, 579] width 82 height 19
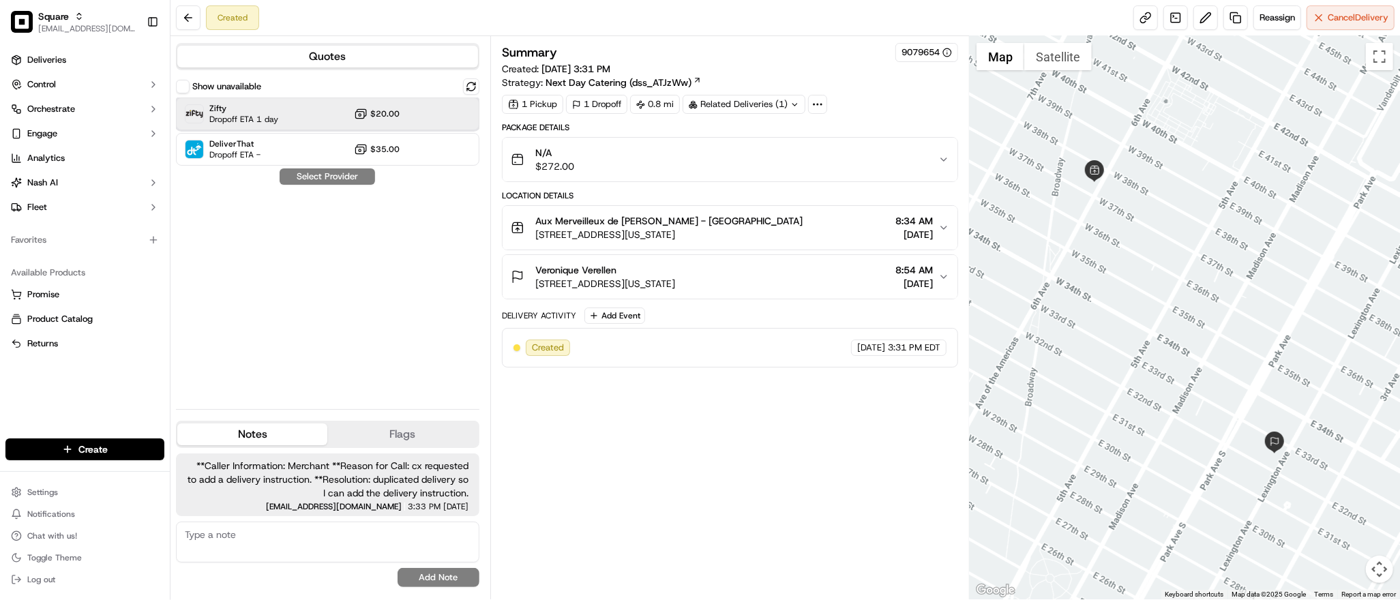
click at [318, 108] on div "Zifty Dropoff ETA 1 day $20.00" at bounding box center [327, 114] width 303 height 33
click at [337, 176] on button "Assign Provider" at bounding box center [327, 176] width 97 height 16
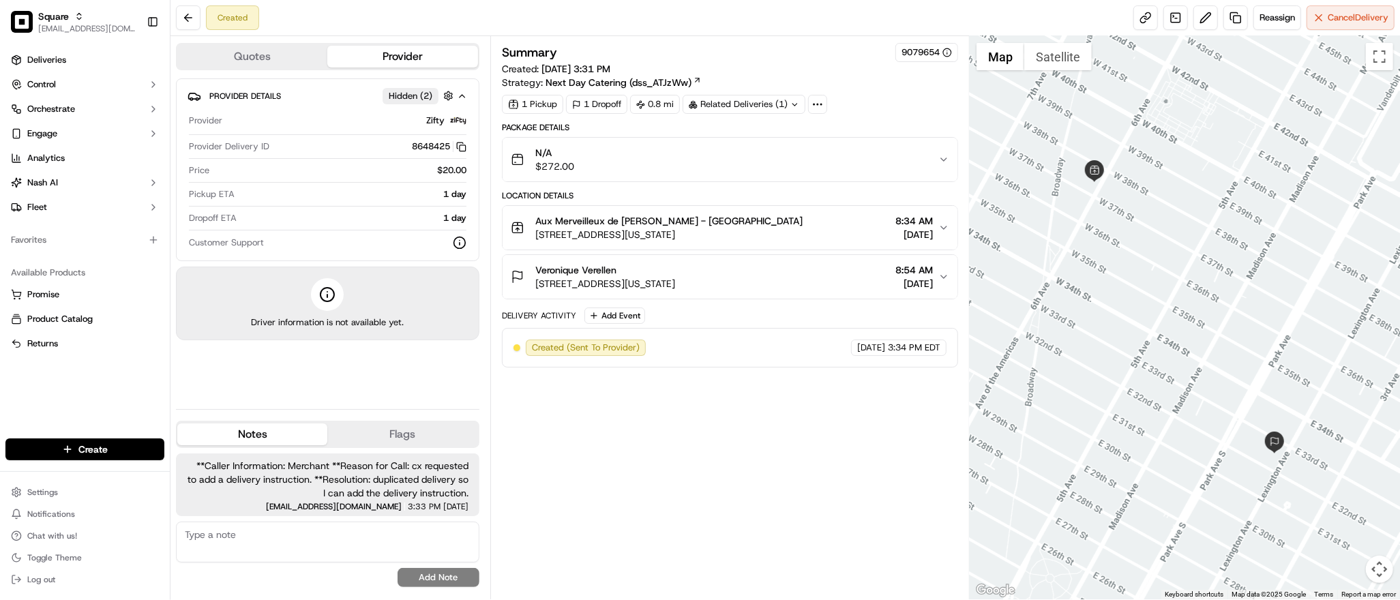
click at [837, 282] on div "[PERSON_NAME] [STREET_ADDRESS][US_STATE] 8:54 AM [DATE]" at bounding box center [725, 276] width 428 height 27
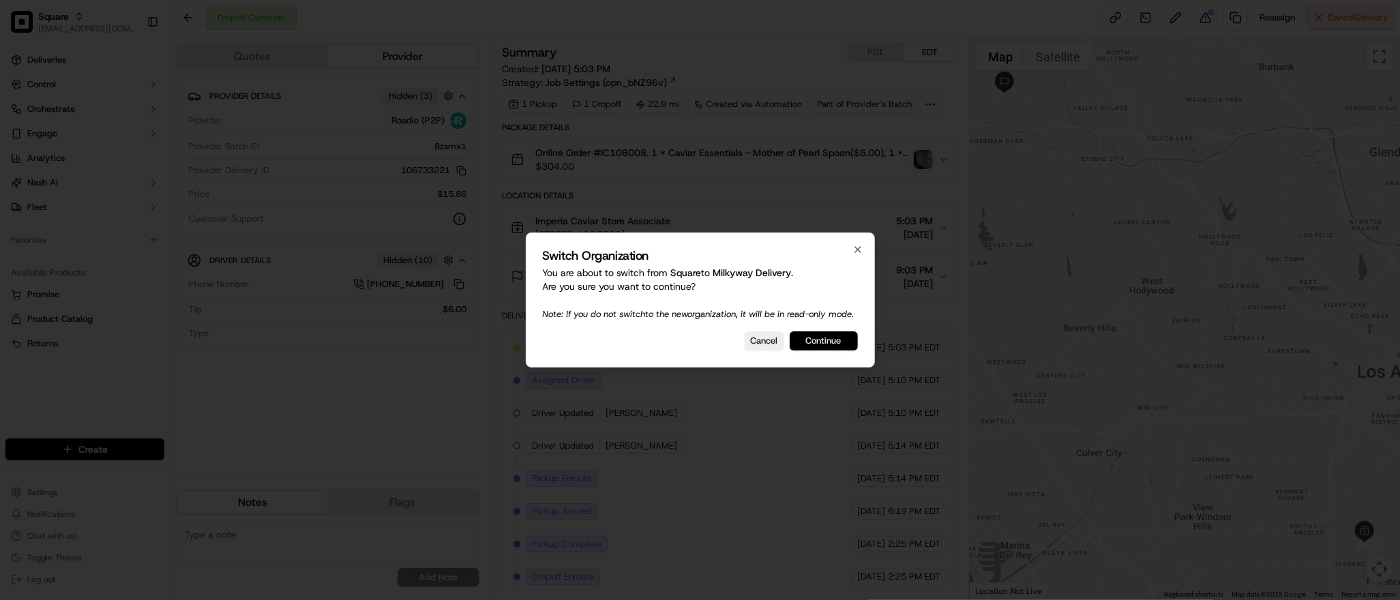
click at [827, 351] on button "Continue" at bounding box center [824, 340] width 68 height 19
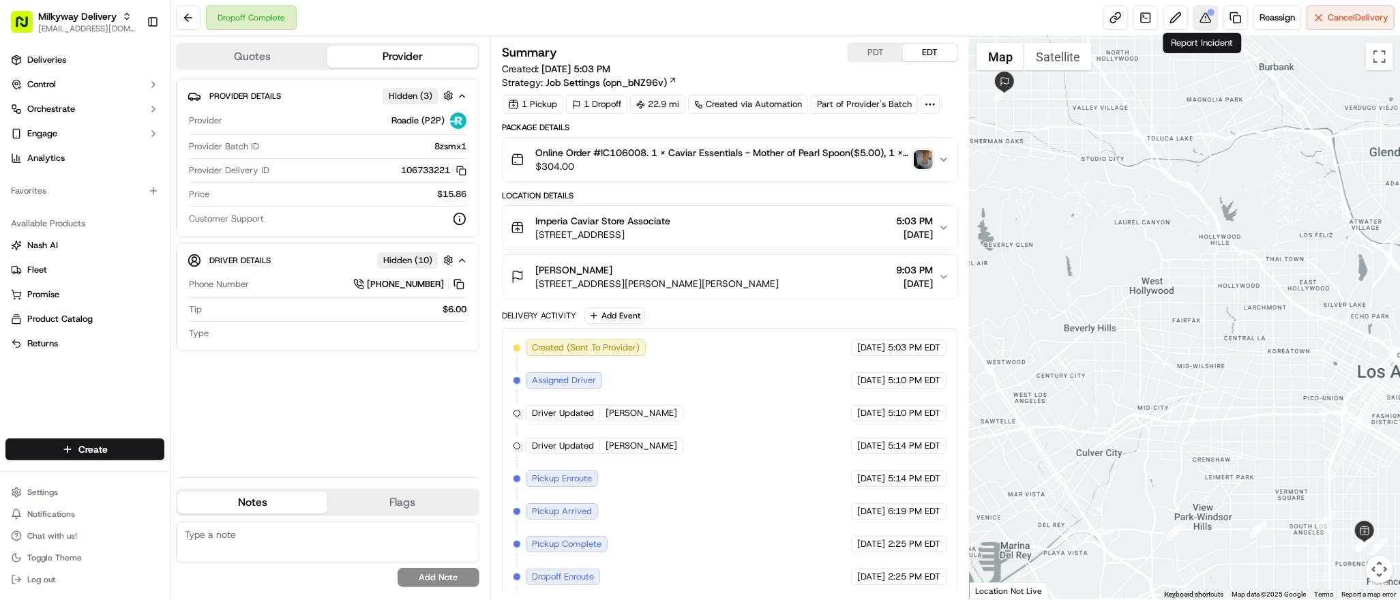
click at [1209, 19] on button at bounding box center [1205, 17] width 25 height 25
click at [258, 62] on button "Quotes" at bounding box center [252, 57] width 150 height 22
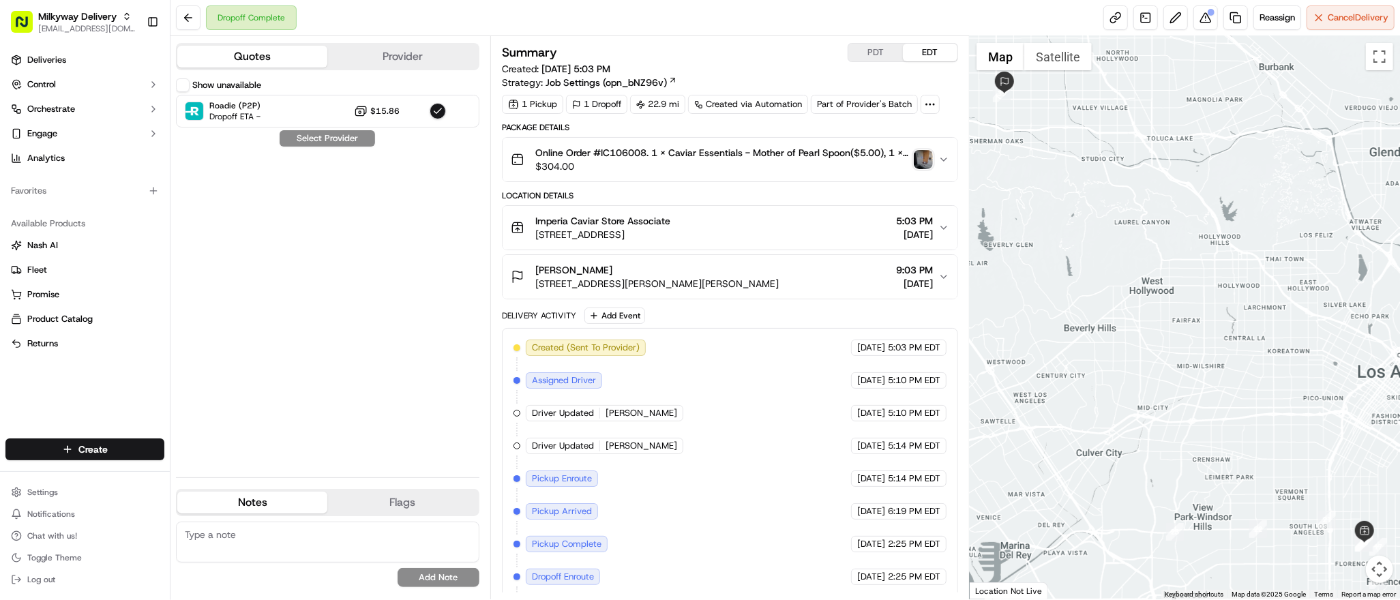
click at [385, 56] on button "Provider" at bounding box center [402, 57] width 150 height 22
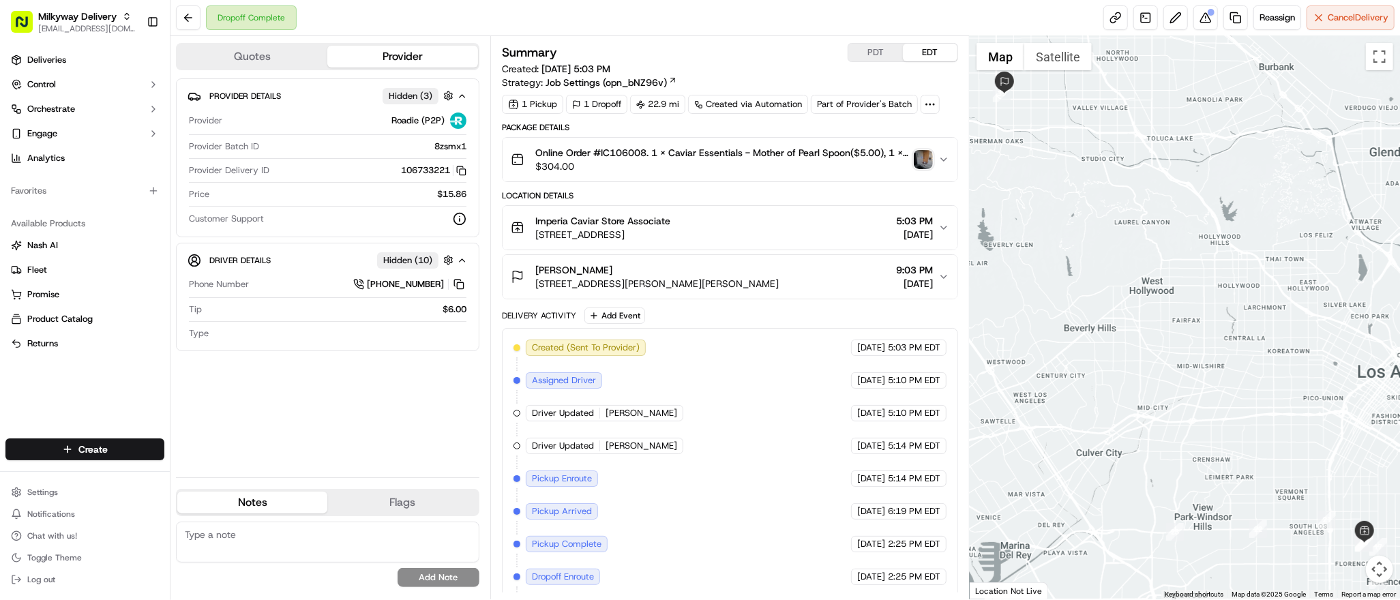
click at [270, 529] on textarea at bounding box center [327, 542] width 303 height 41
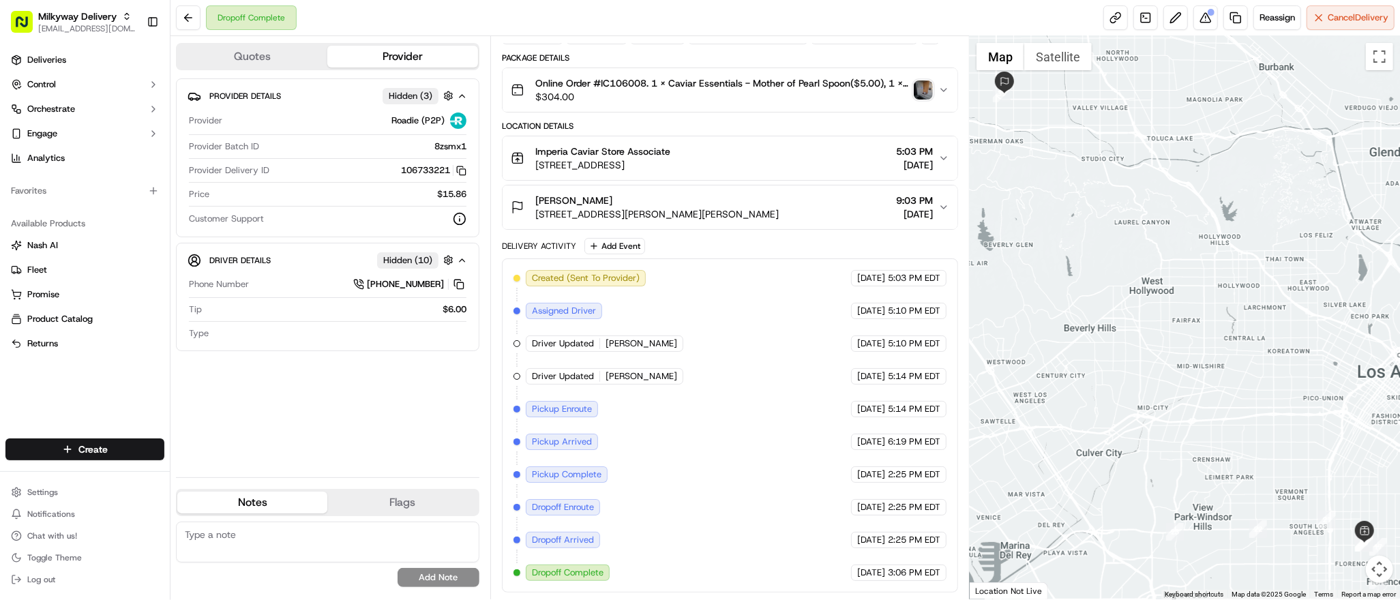
click at [926, 95] on img "button" at bounding box center [923, 89] width 19 height 19
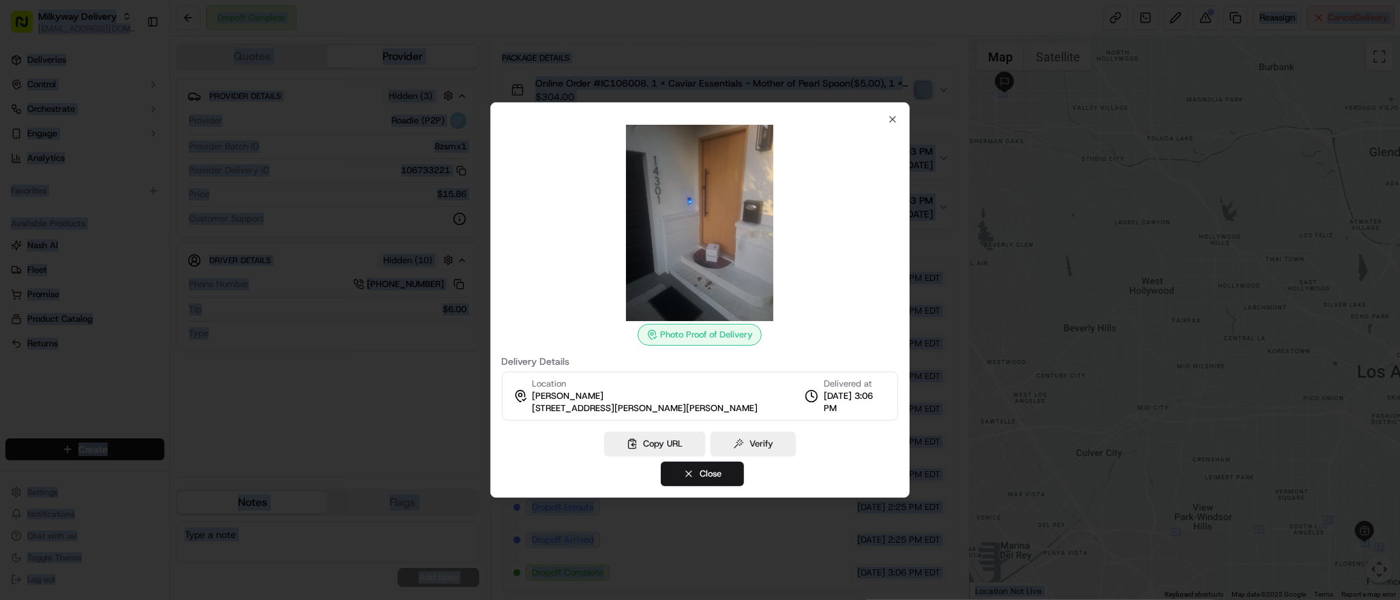
click at [926, 95] on div at bounding box center [700, 300] width 1400 height 600
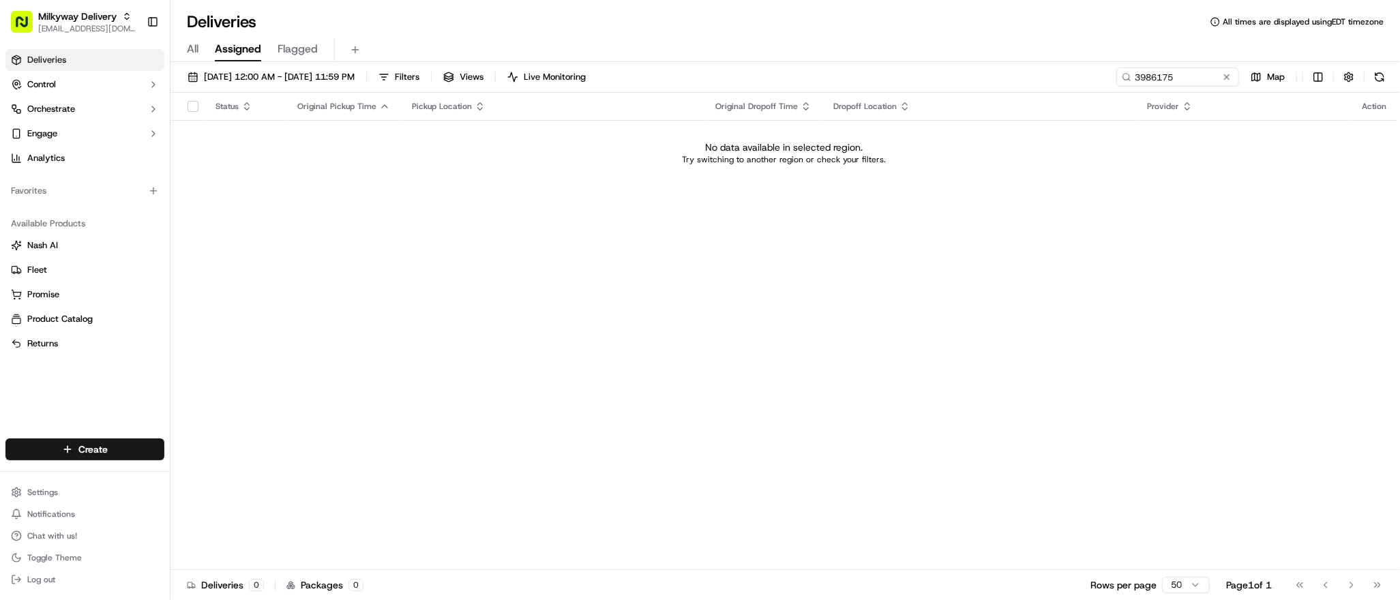
click at [400, 165] on td "No data available in selected region. Try switching to another region or check …" at bounding box center [783, 152] width 1227 height 65
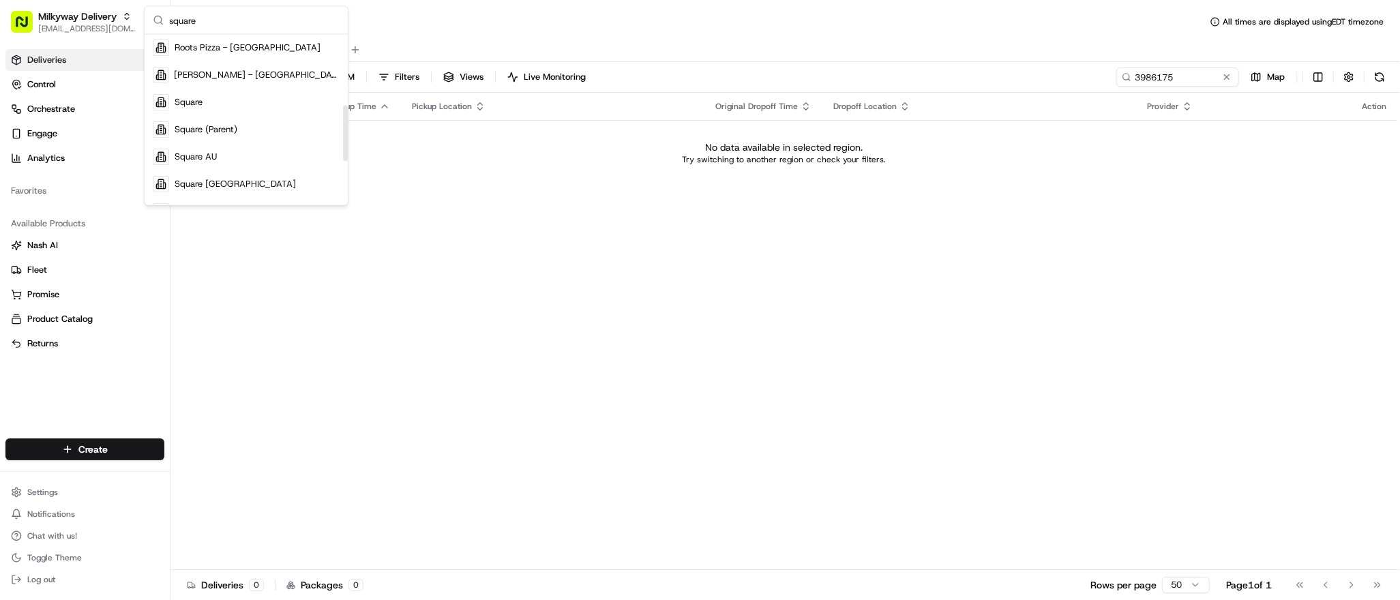
scroll to position [214, 0]
type input "square"
click at [230, 113] on div "Square" at bounding box center [246, 102] width 198 height 27
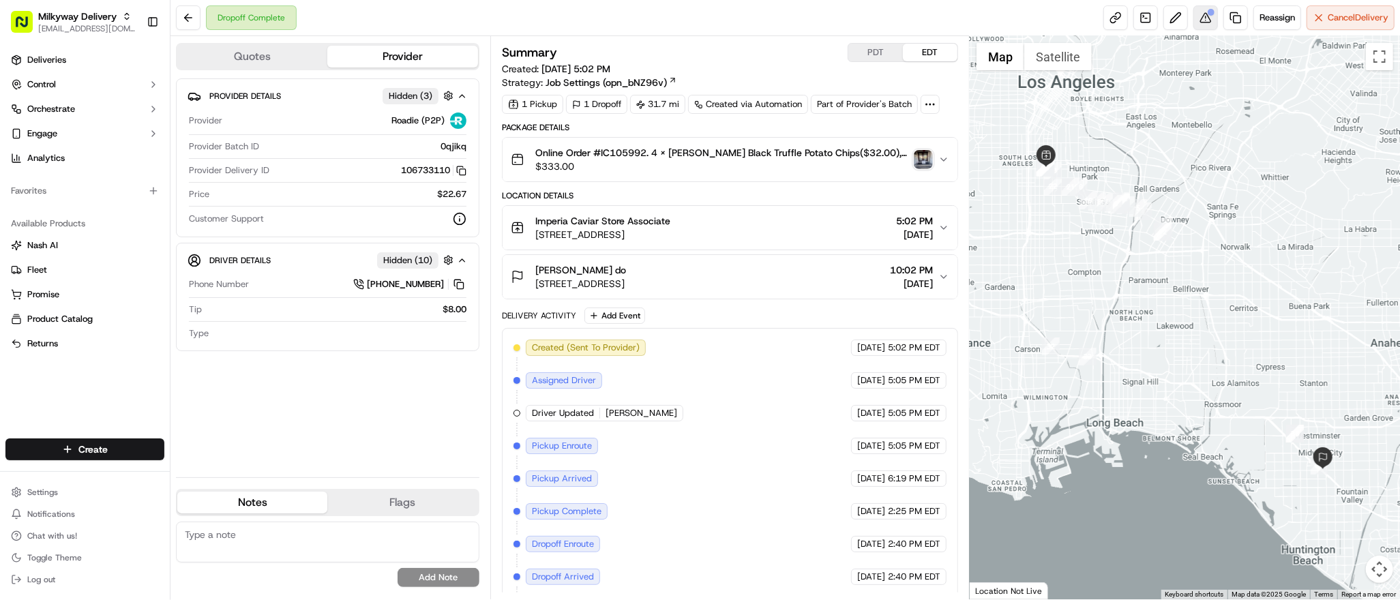
click at [1204, 20] on button at bounding box center [1205, 17] width 25 height 25
click at [925, 164] on img "button" at bounding box center [923, 159] width 19 height 19
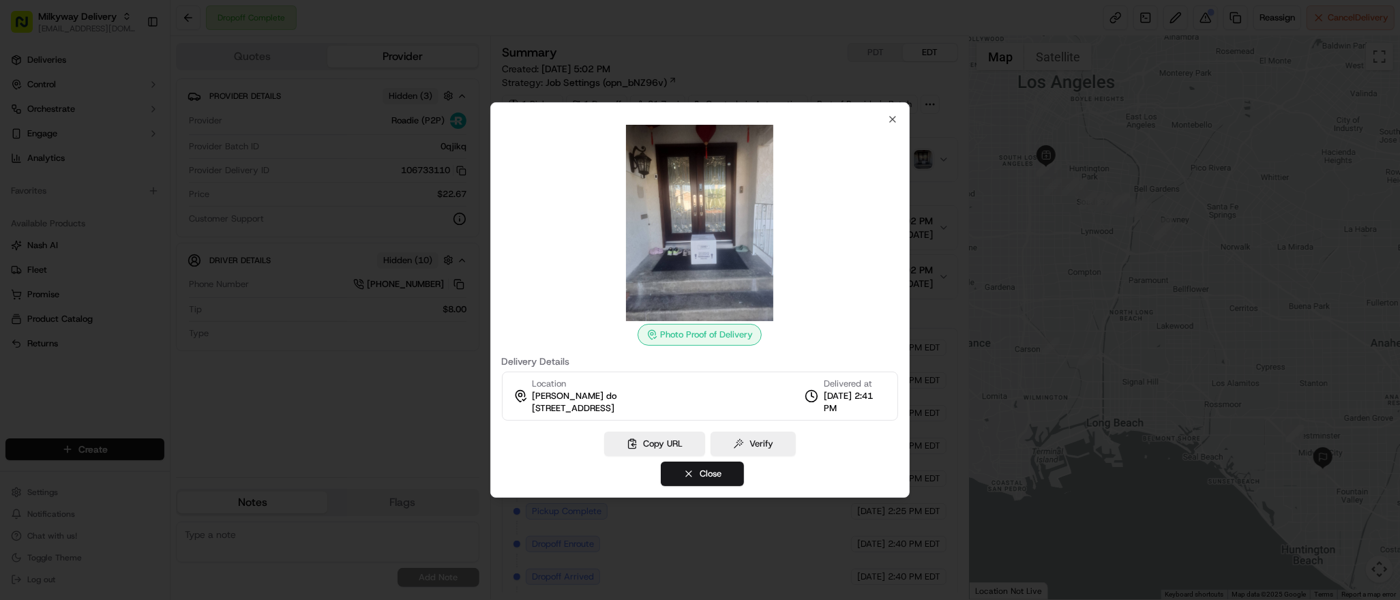
click at [965, 154] on div at bounding box center [700, 300] width 1400 height 600
